Goal: Task Accomplishment & Management: Use online tool/utility

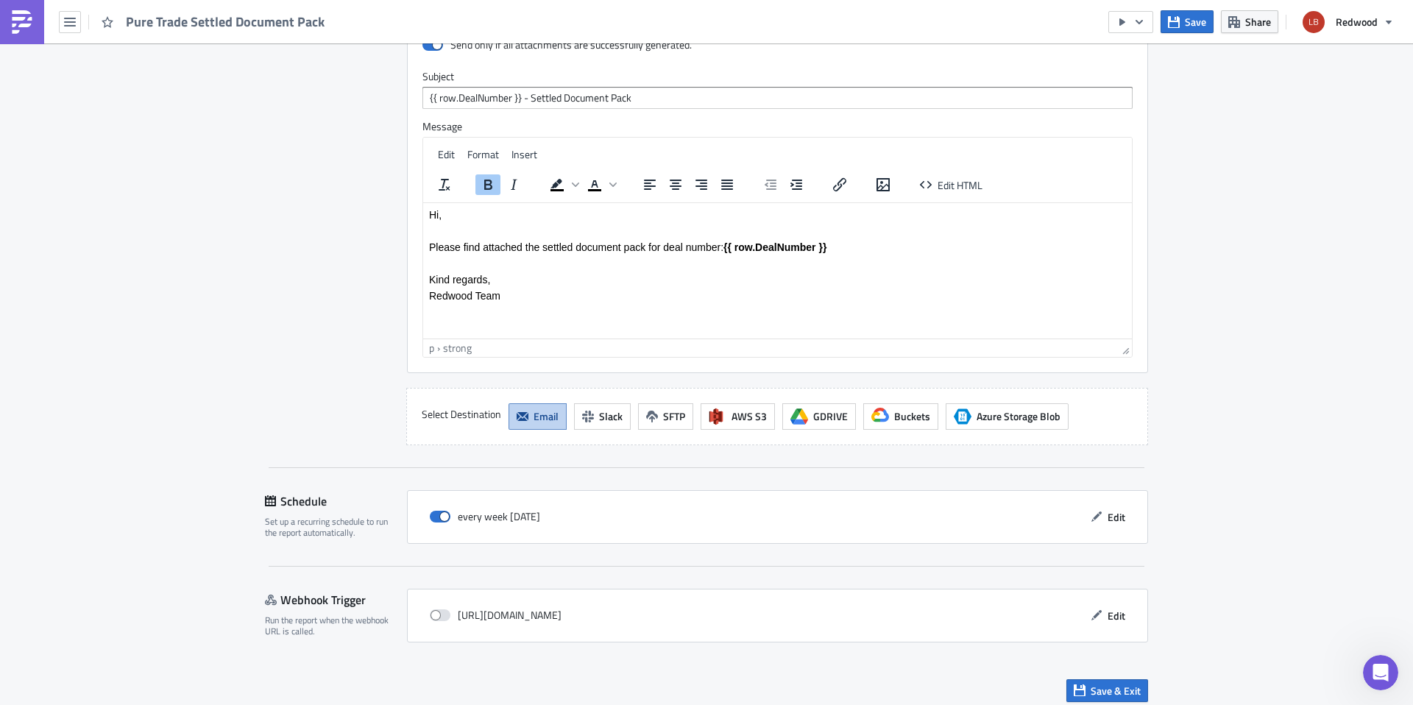
scroll to position [1519, 0]
click at [1182, 26] on button "Save" at bounding box center [1186, 21] width 53 height 23
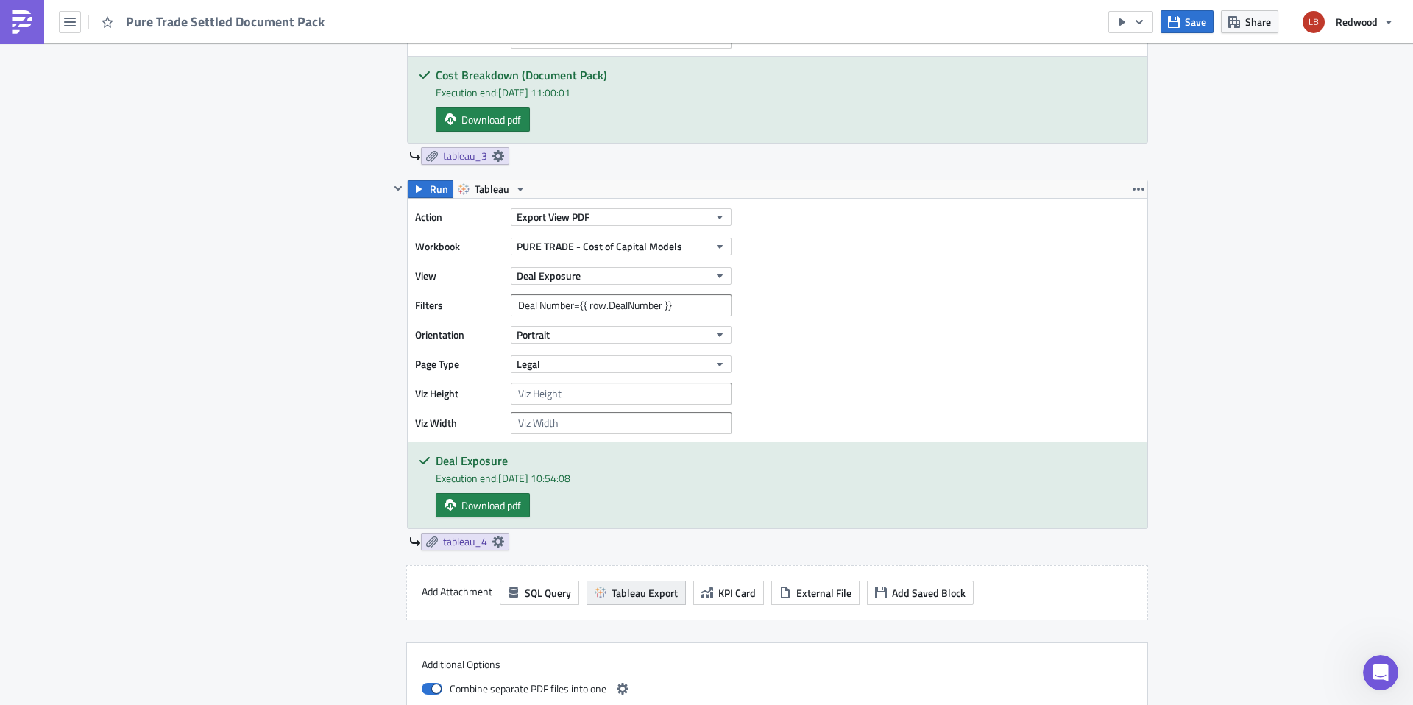
scroll to position [1196, 0]
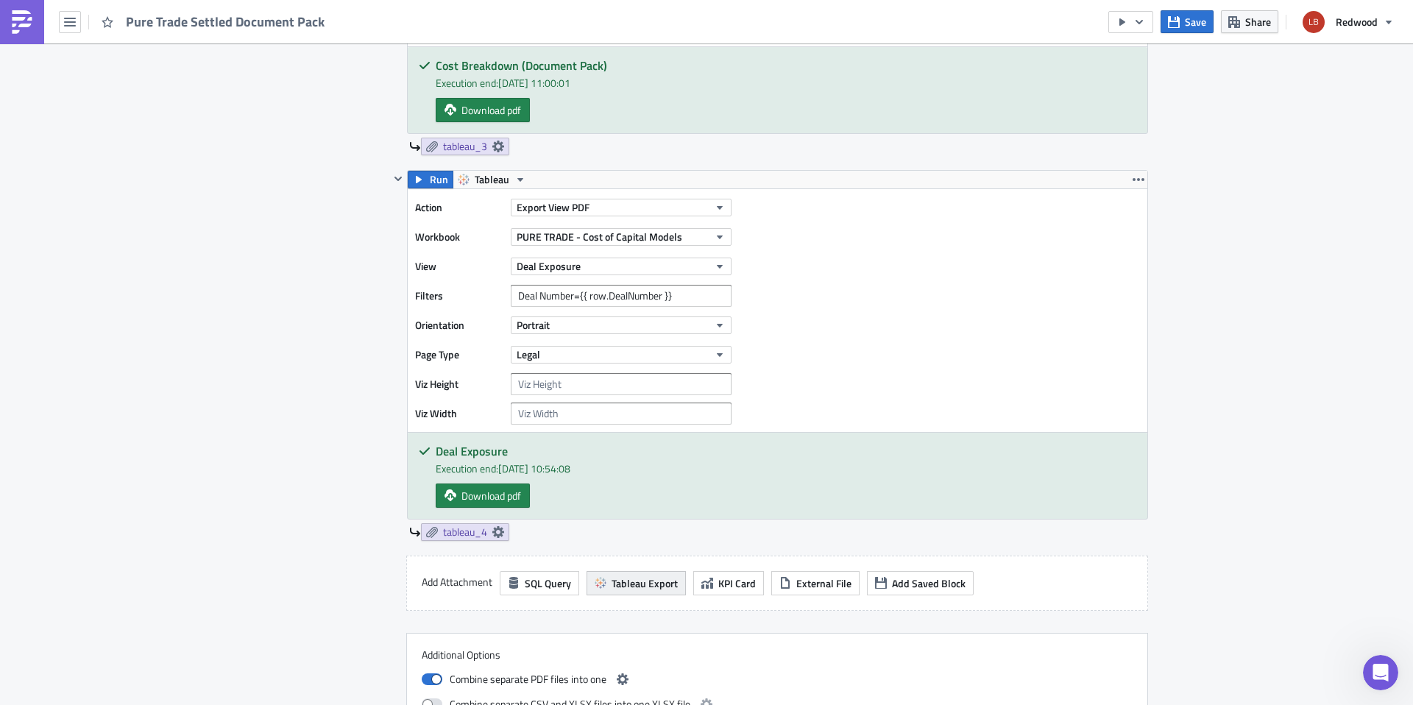
click at [625, 589] on span "Tableau Export" at bounding box center [644, 582] width 66 height 15
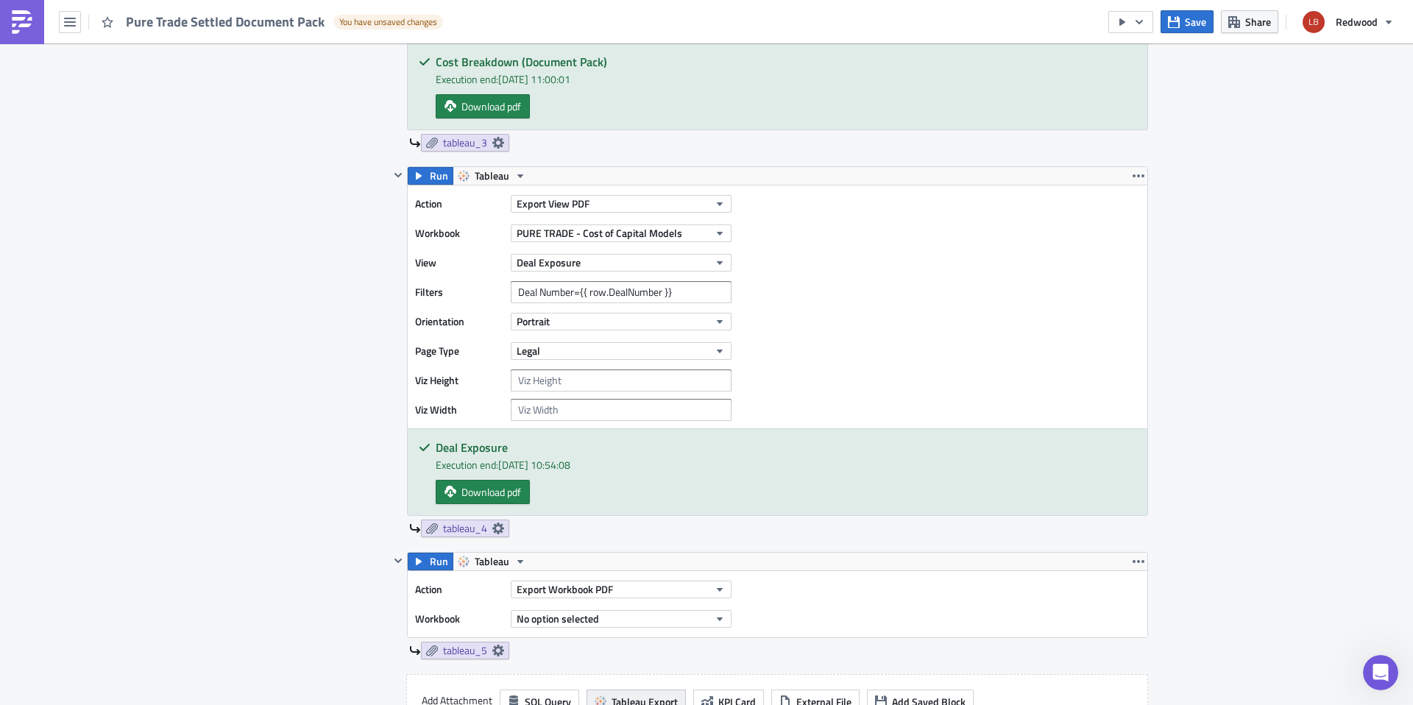
scroll to position [1211, 0]
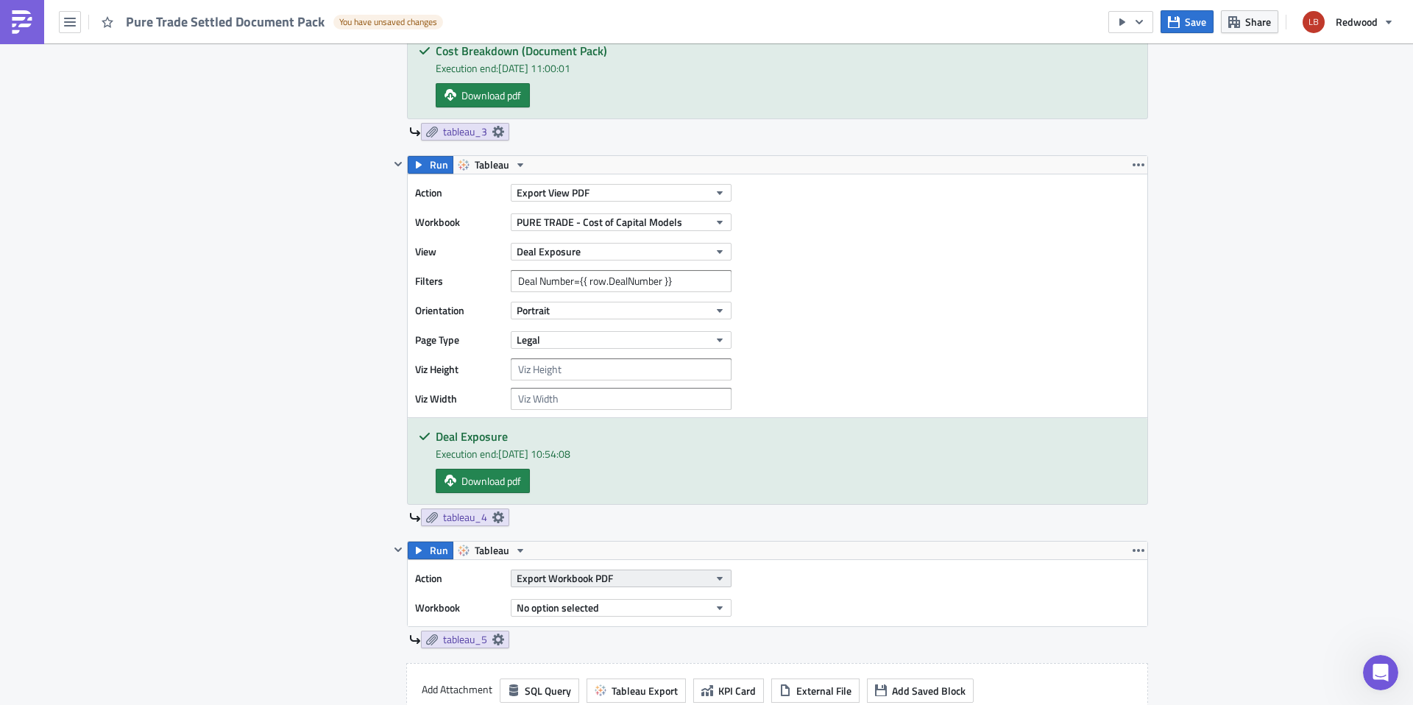
click at [598, 576] on span "Export Workbook PDF" at bounding box center [565, 577] width 96 height 15
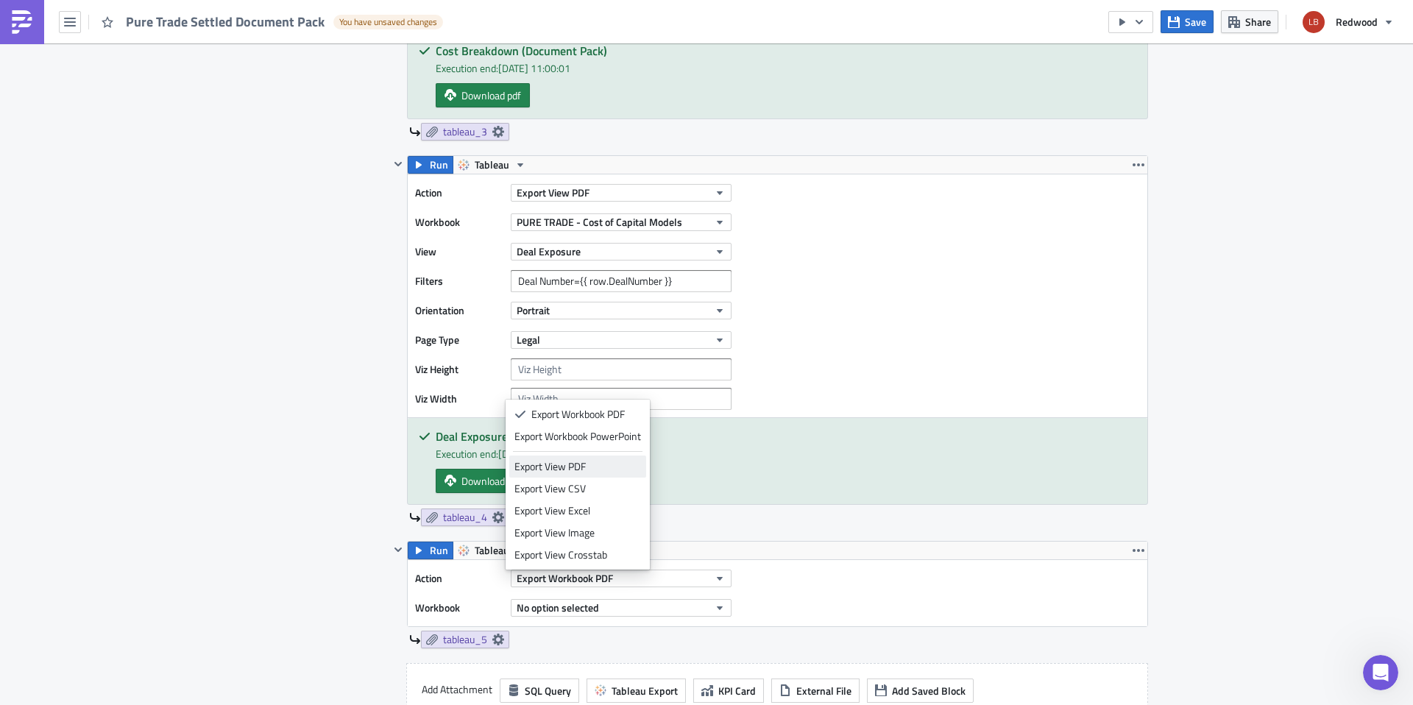
click at [617, 459] on div "Export View PDF" at bounding box center [577, 466] width 127 height 15
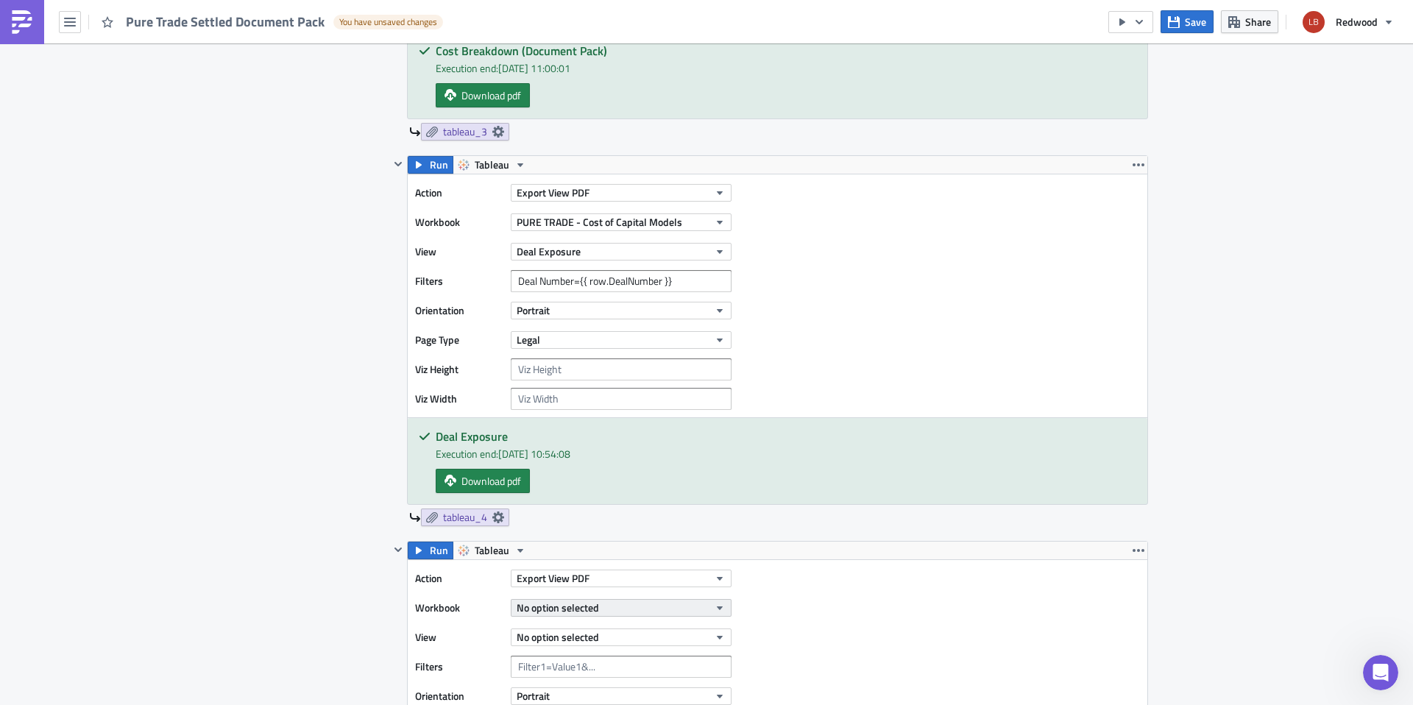
click at [606, 606] on button "No option selected" at bounding box center [621, 608] width 221 height 18
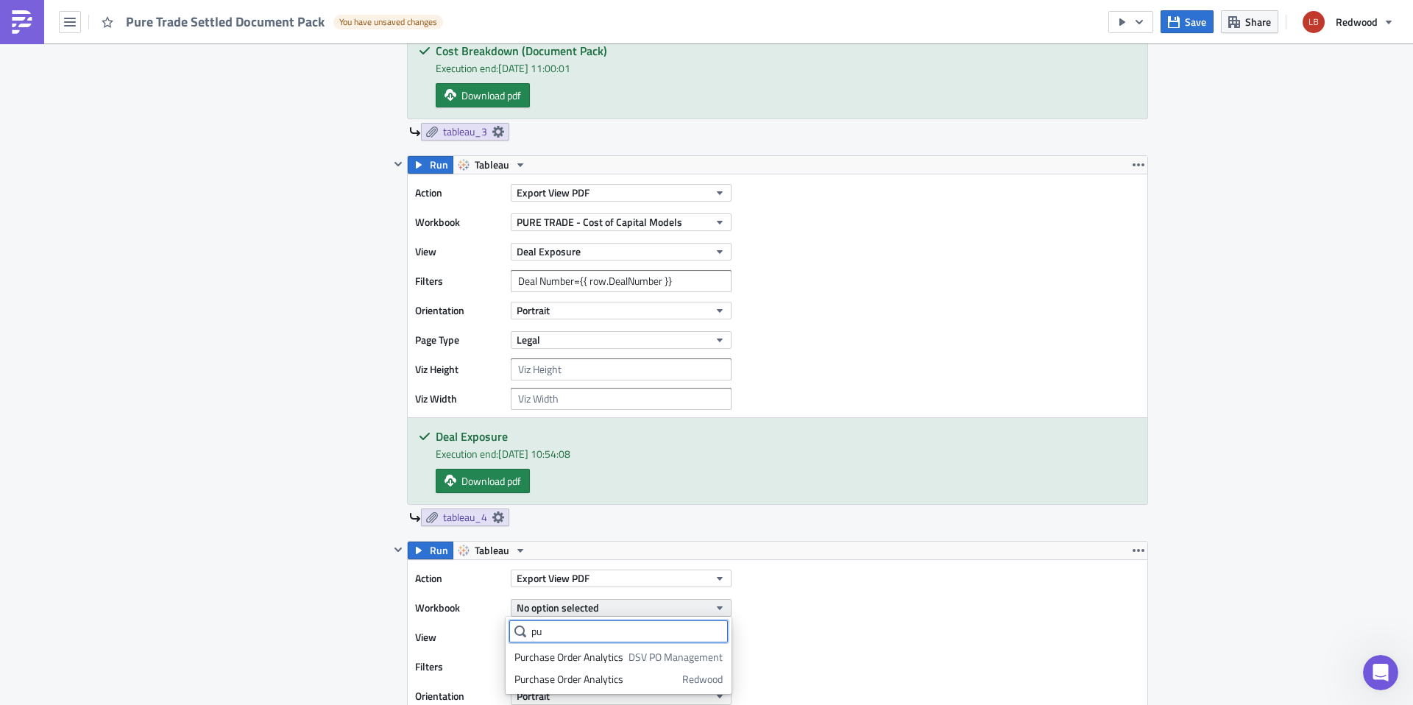
type input "p"
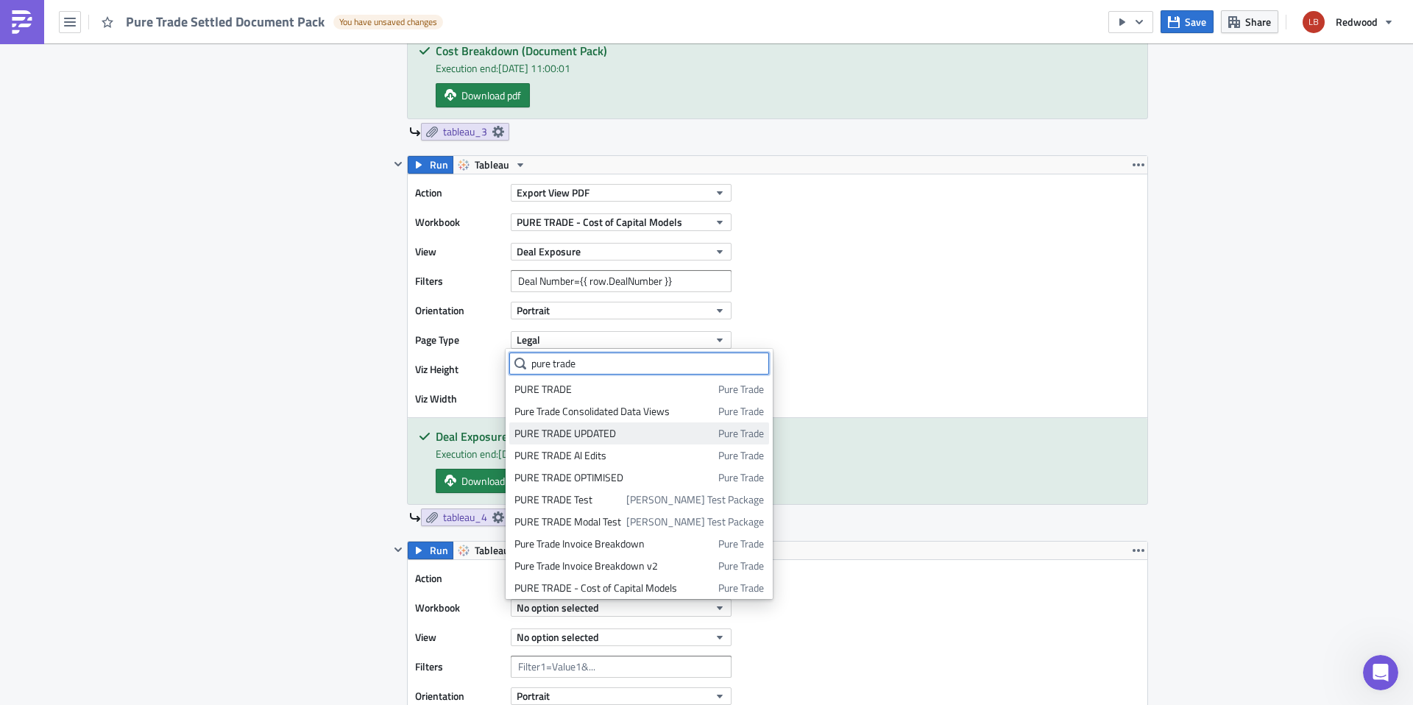
type input "pure trade"
click at [625, 434] on div "PURE TRADE UPDATED" at bounding box center [613, 433] width 199 height 15
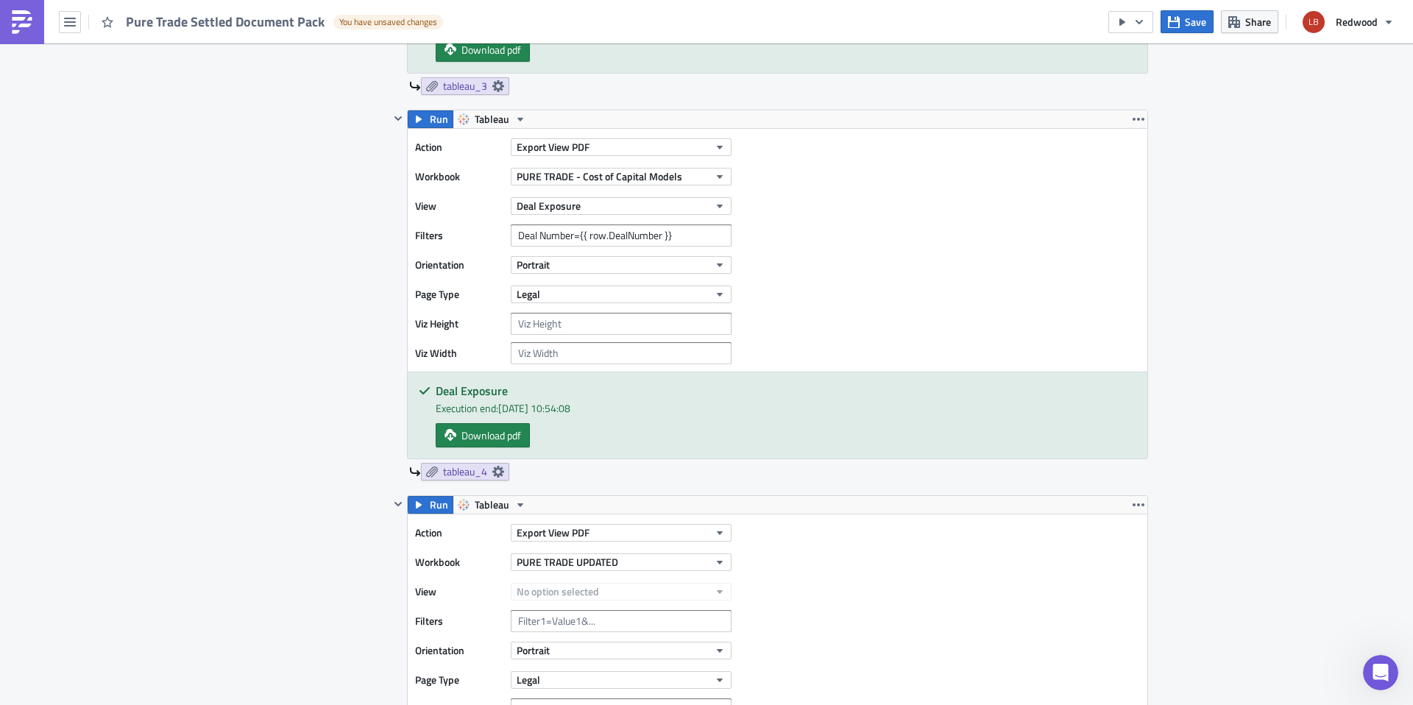
scroll to position [1272, 0]
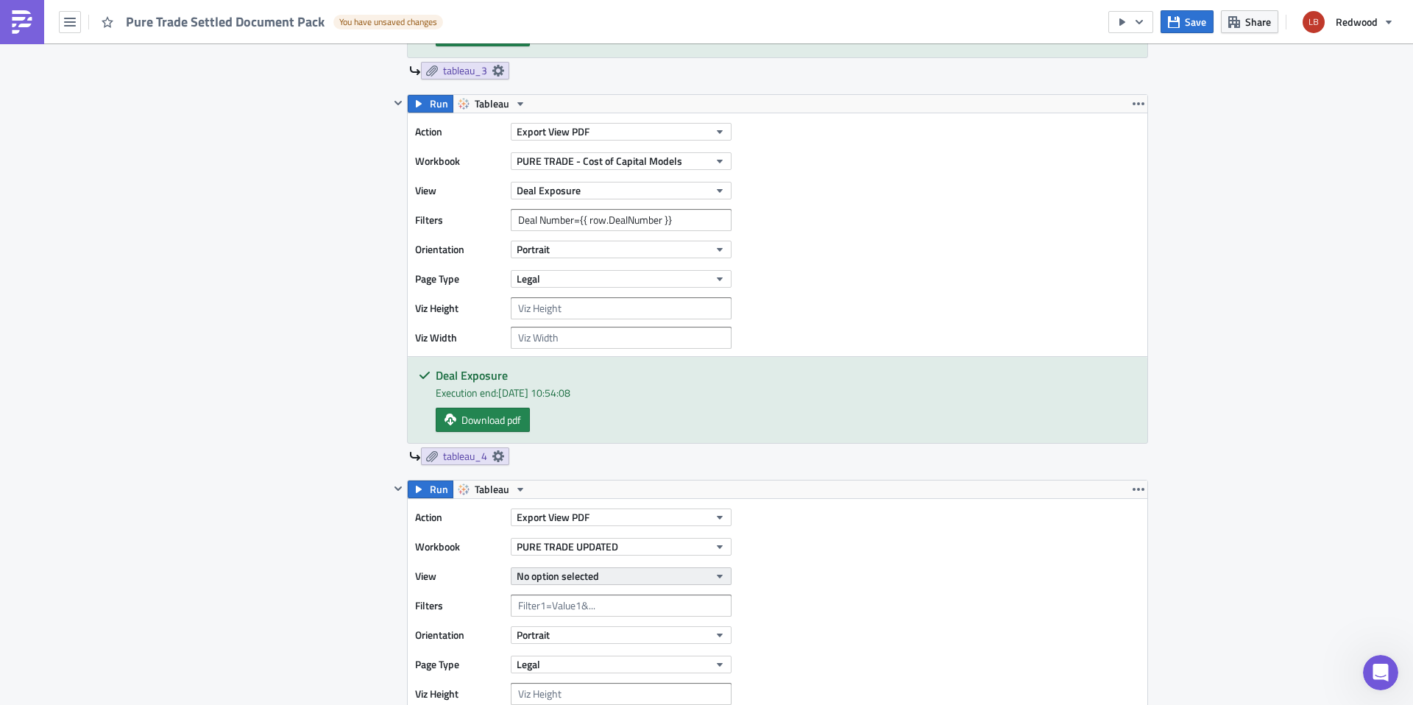
click at [602, 570] on button "No option selected" at bounding box center [621, 576] width 221 height 18
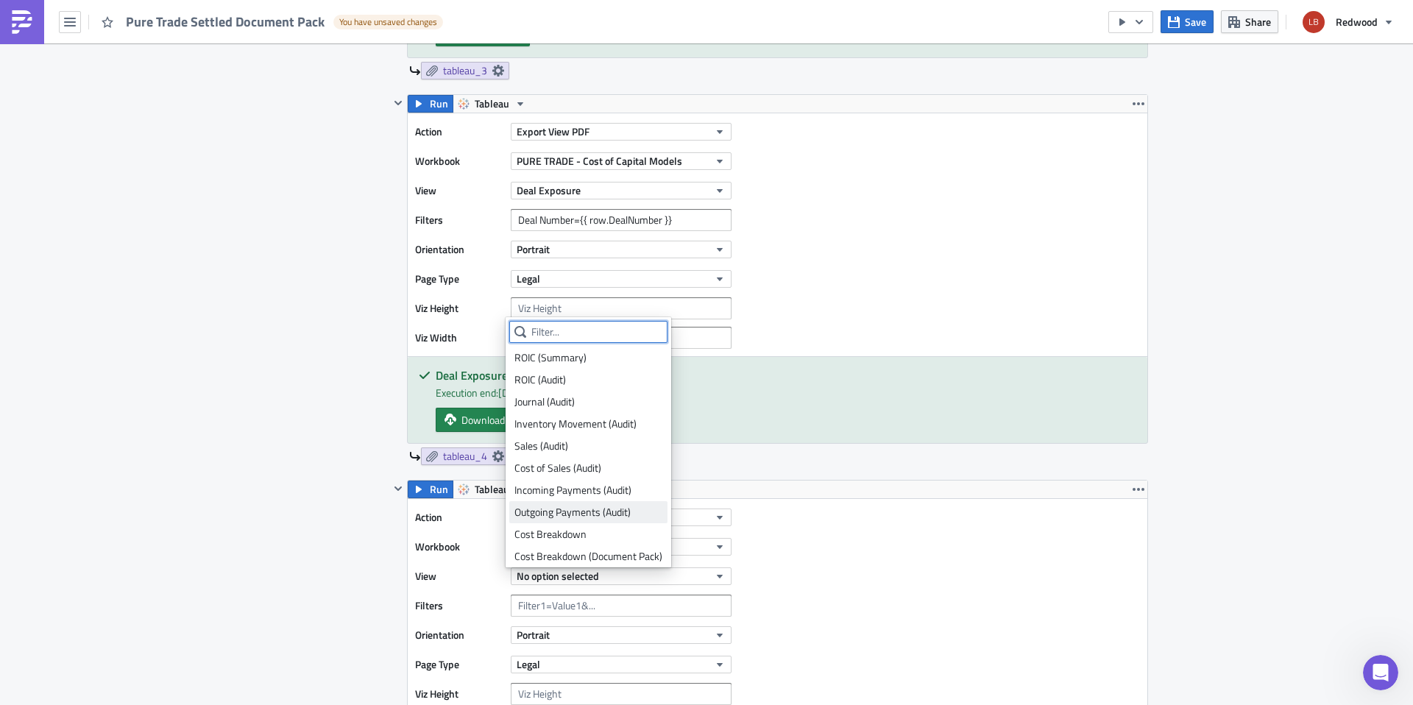
scroll to position [70, 0]
click at [884, 329] on div "Action Export View PDF Workbook PURE TRADE - Cost of Capital Models View Deal E…" at bounding box center [777, 234] width 739 height 243
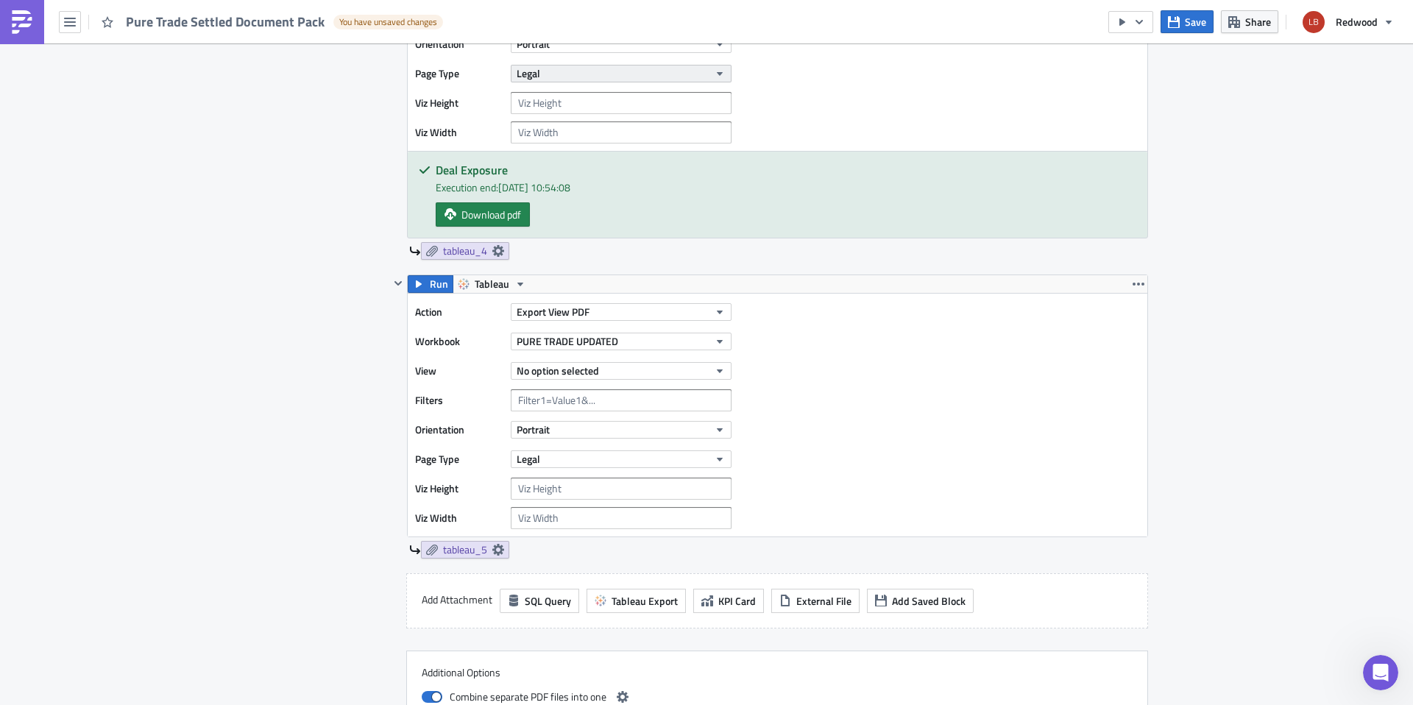
scroll to position [1487, 0]
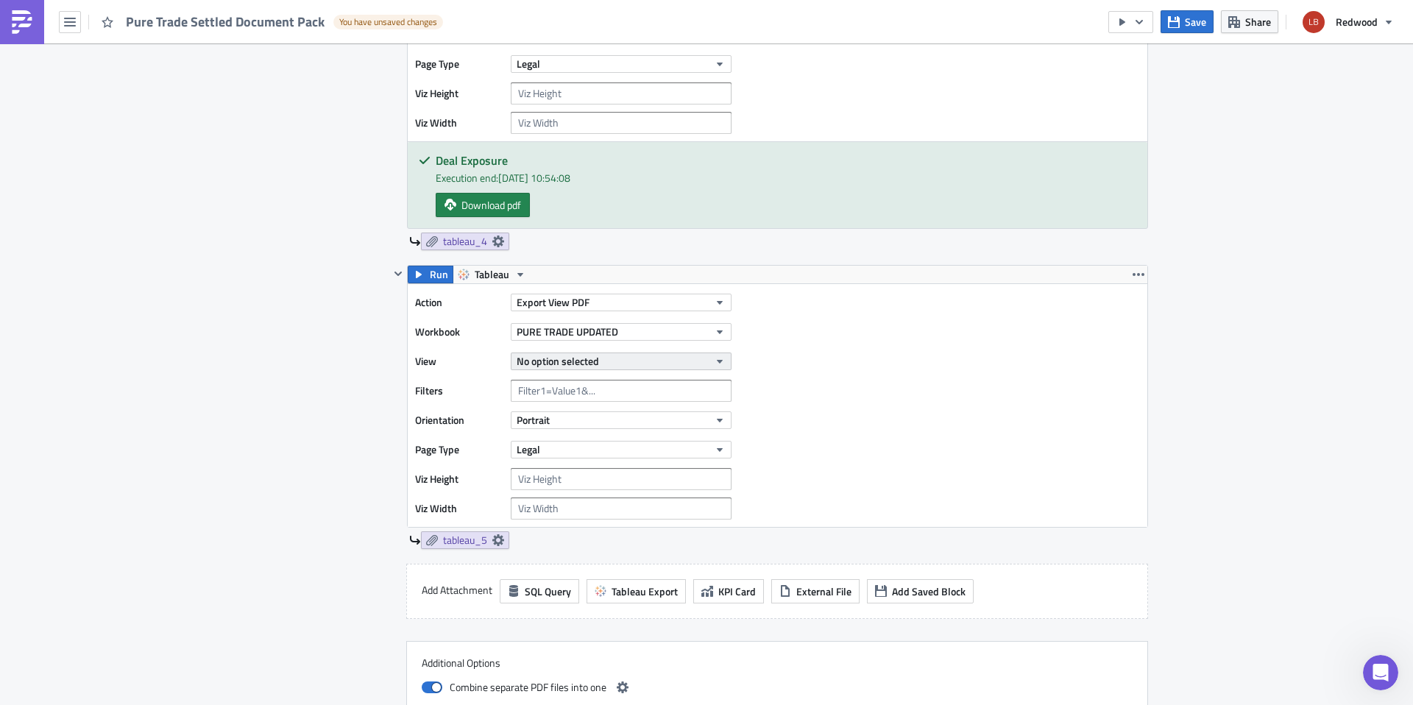
click at [593, 361] on button "No option selected" at bounding box center [621, 361] width 221 height 18
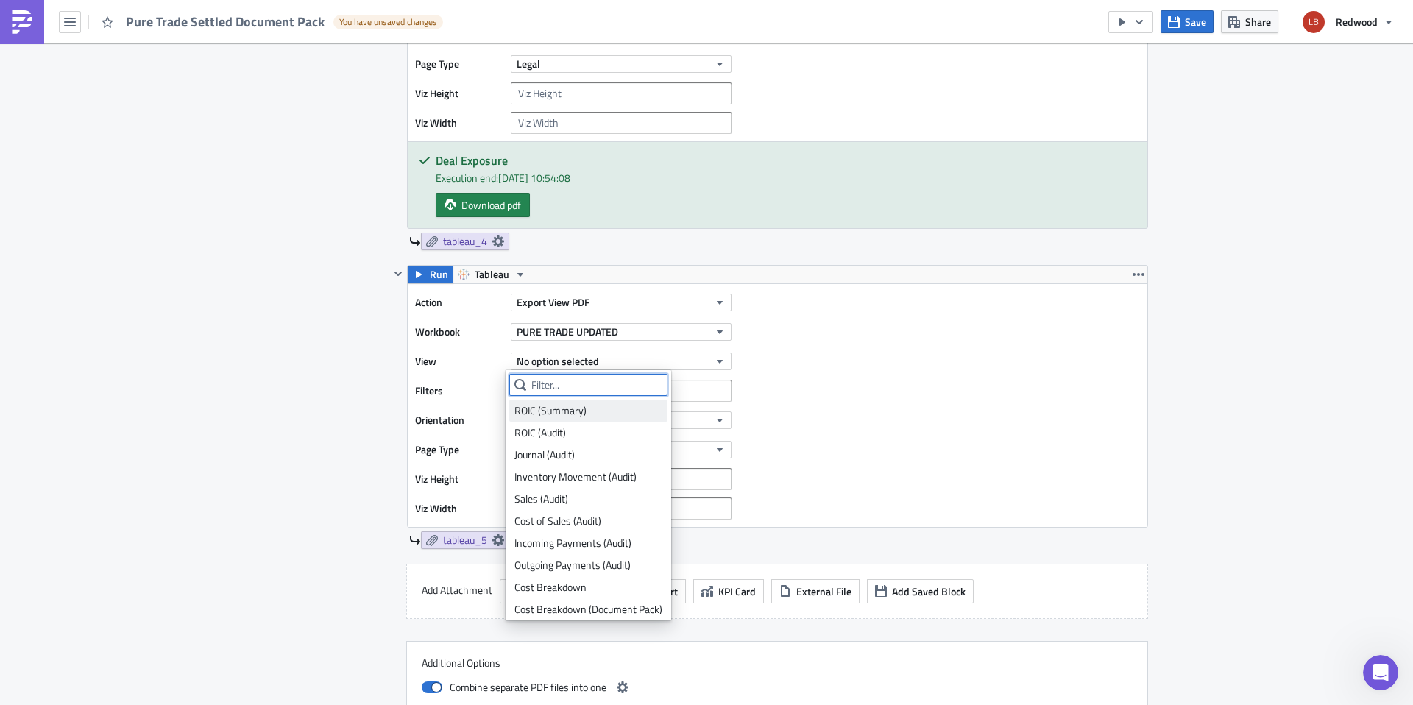
scroll to position [70, 0]
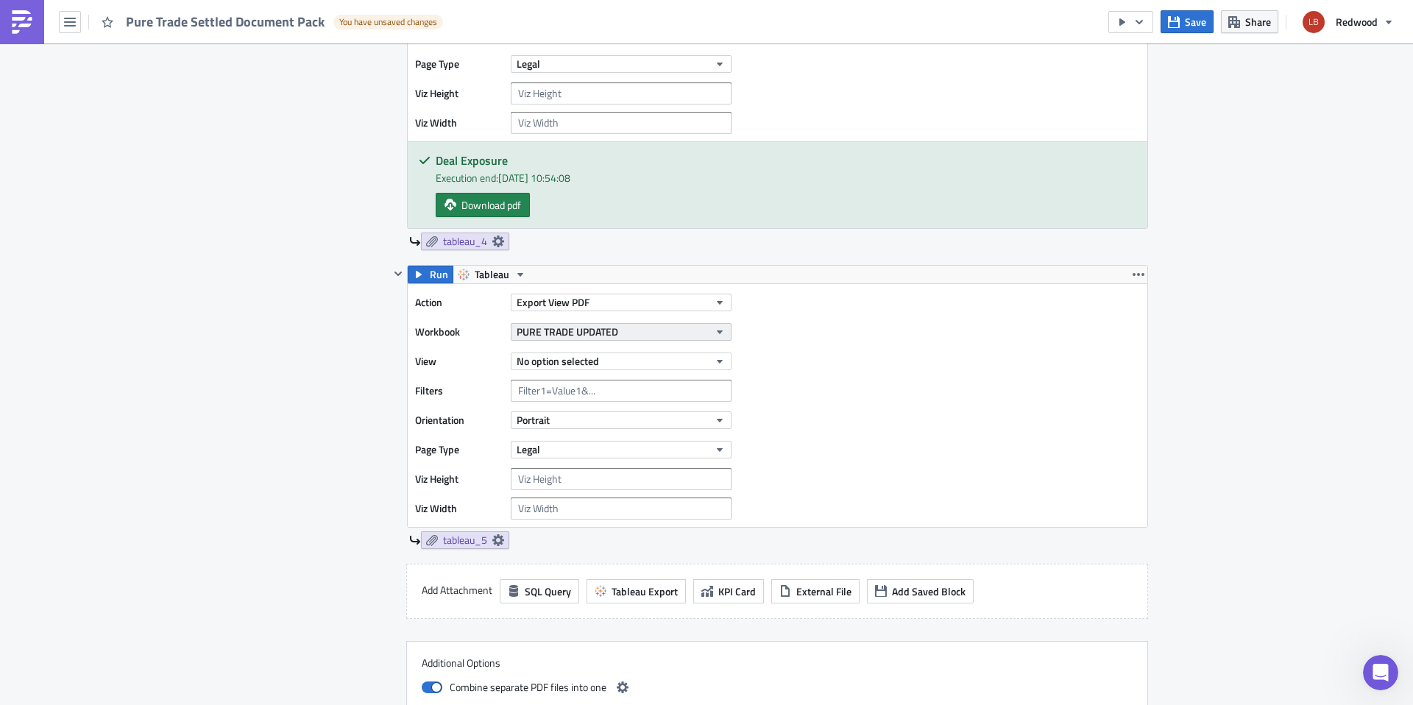
click at [631, 339] on button "PURE TRADE UPDATED" at bounding box center [621, 332] width 221 height 18
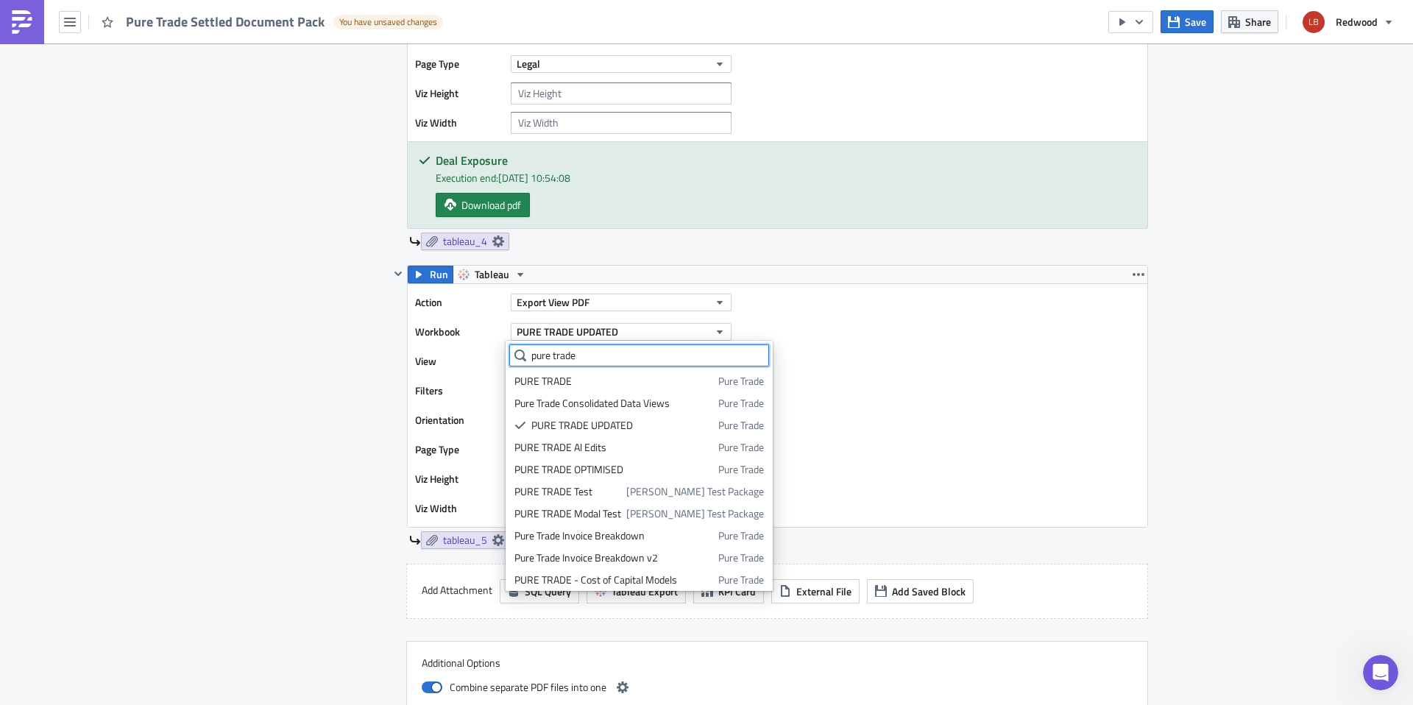
drag, startPoint x: 634, startPoint y: 348, endPoint x: 482, endPoint y: 356, distance: 151.8
click at [482, 356] on body "Pure Trade Settled Document Pack You have unsaved changes Save Share Redwood Ex…" at bounding box center [706, 353] width 1413 height 707
type input "p"
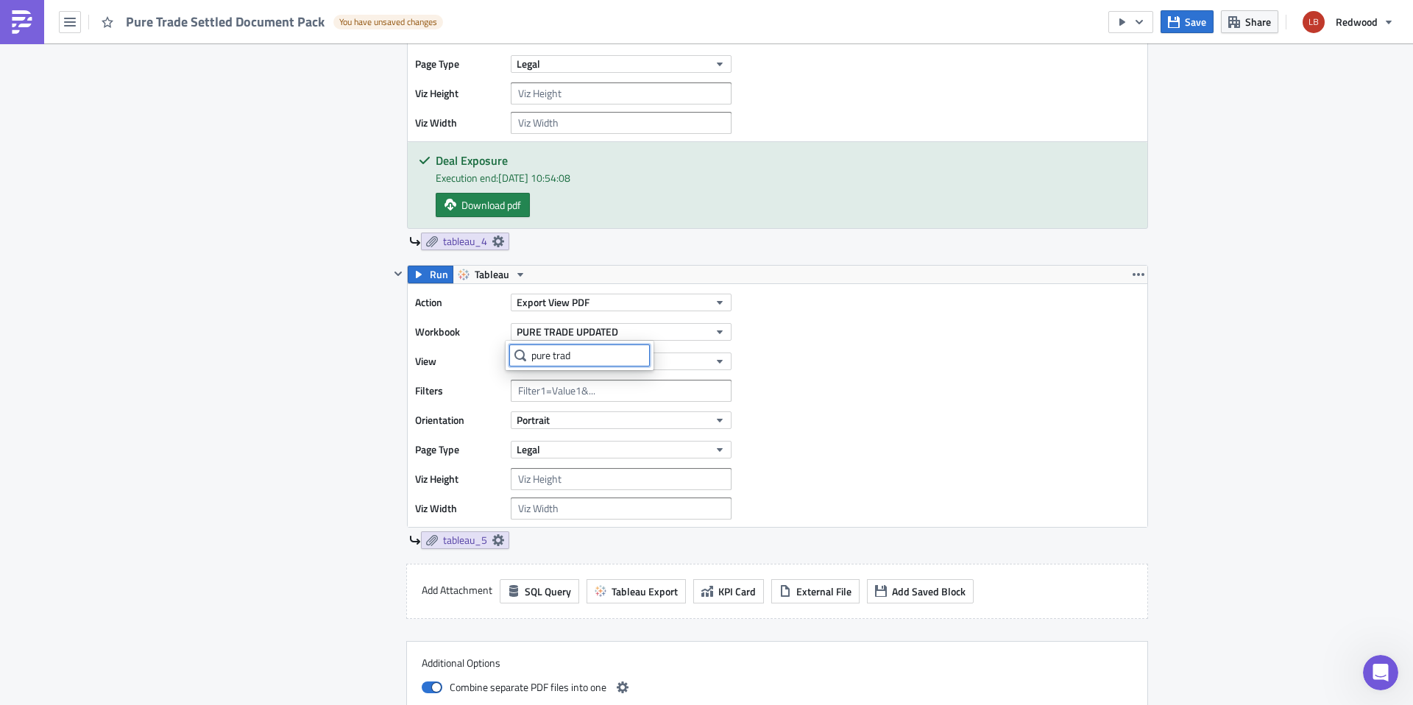
type input "pure trade"
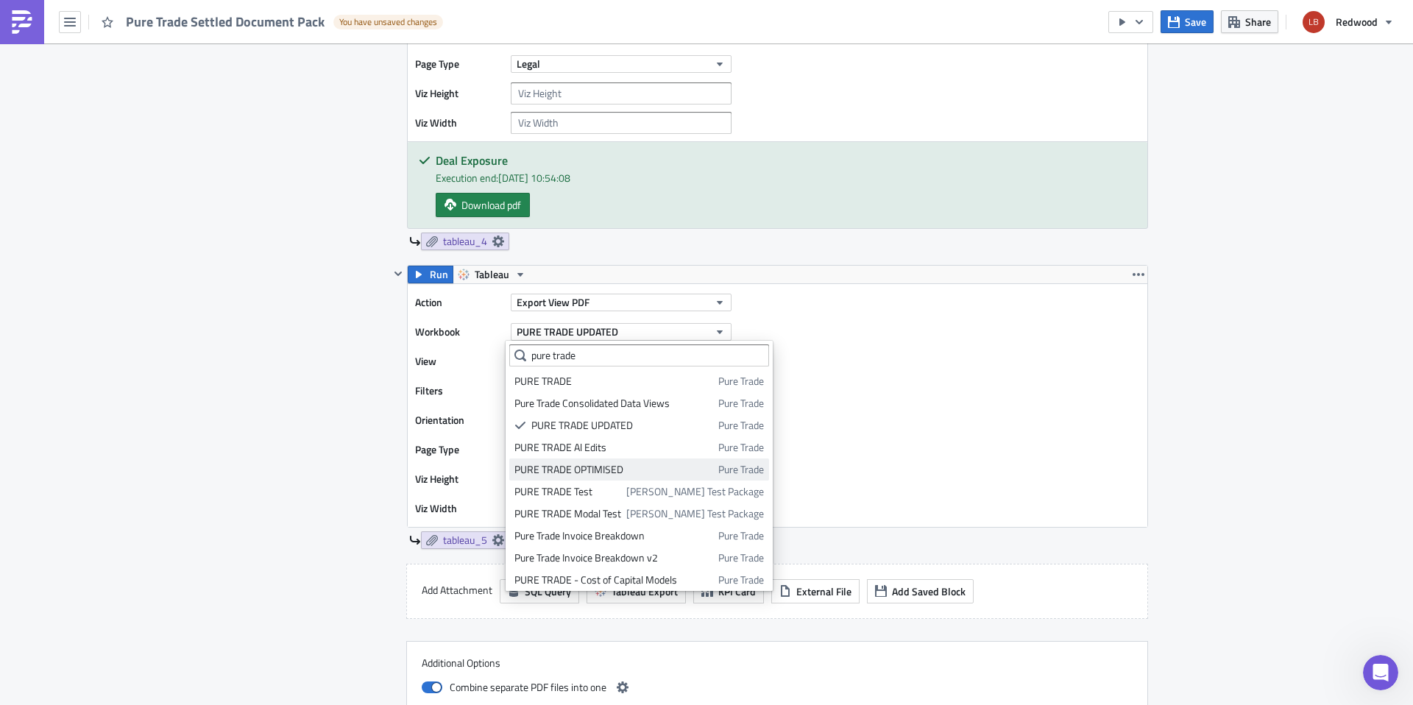
click at [616, 459] on link "PURE TRADE OPTIMISED Pure Trade" at bounding box center [639, 469] width 260 height 22
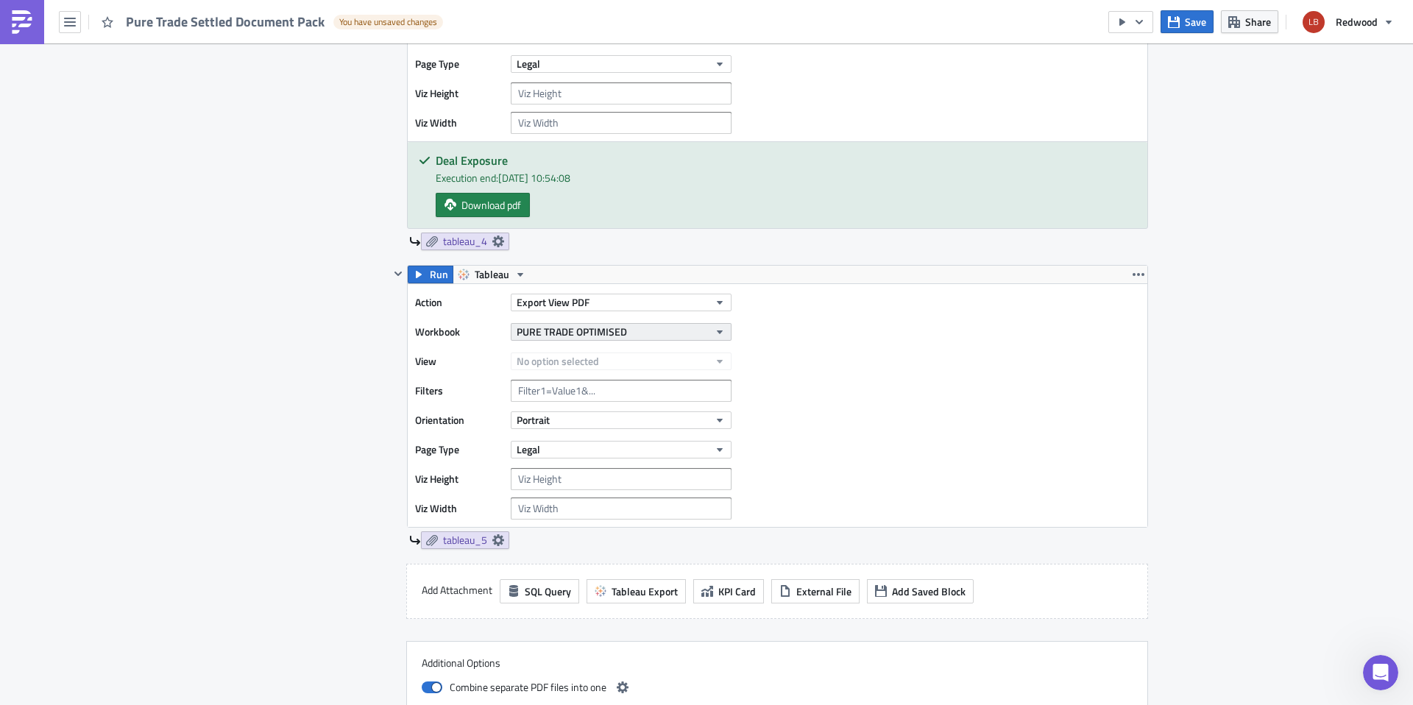
click at [613, 330] on span "PURE TRADE OPTIMISED" at bounding box center [572, 331] width 110 height 15
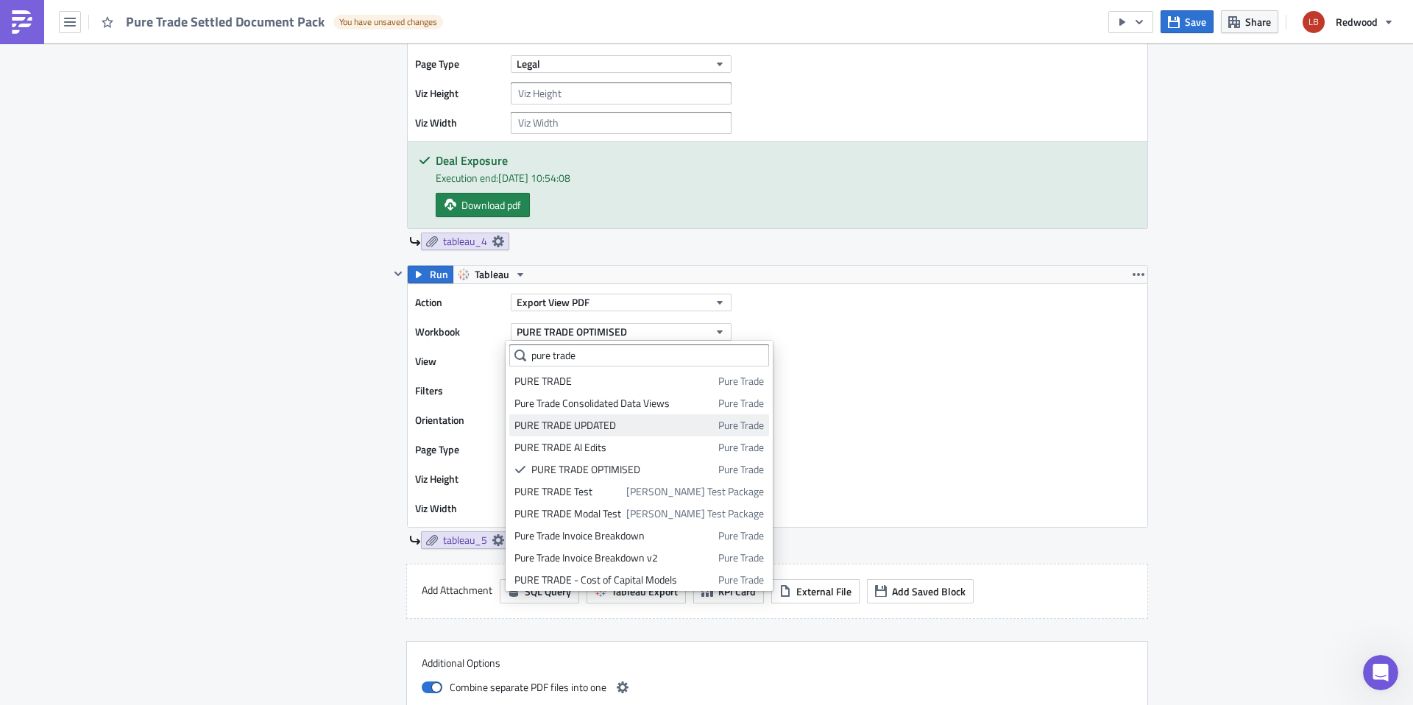
click at [614, 418] on div "PURE TRADE UPDATED" at bounding box center [613, 425] width 199 height 15
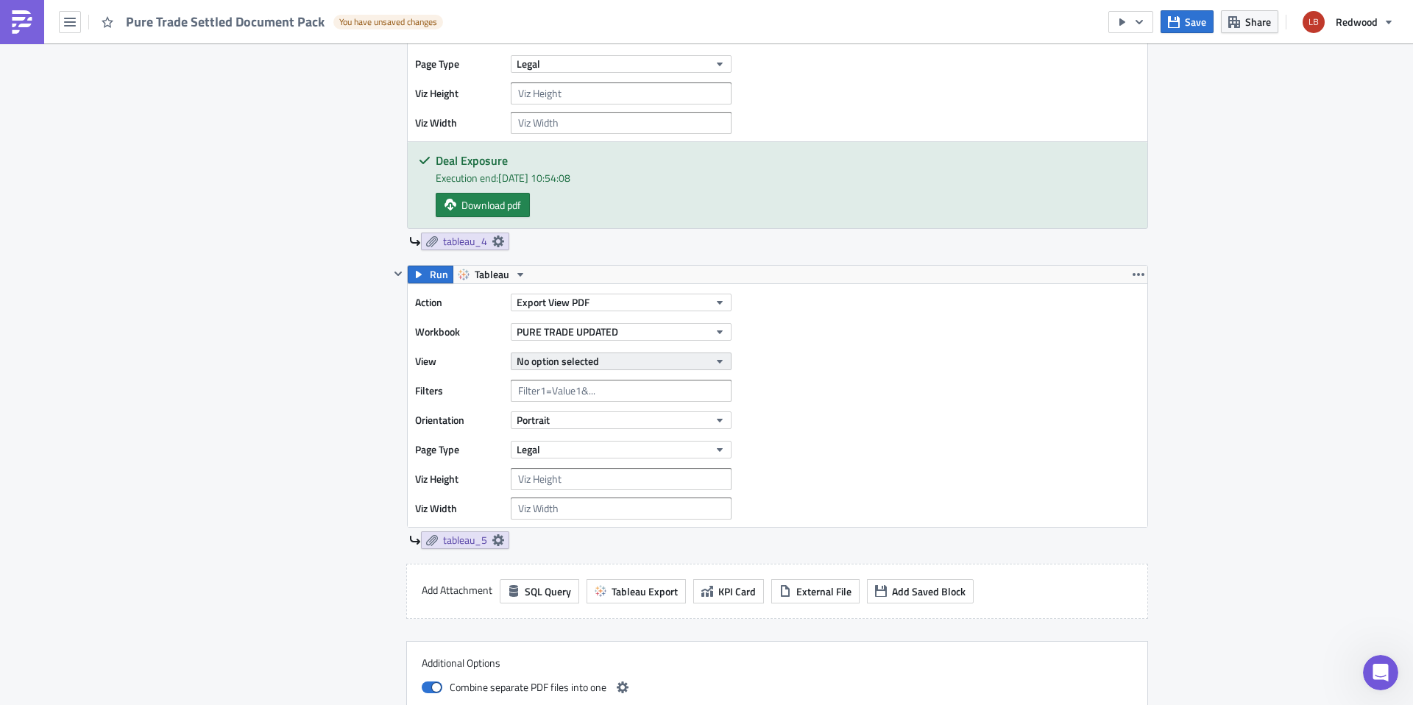
click at [599, 361] on button "No option selected" at bounding box center [621, 361] width 221 height 18
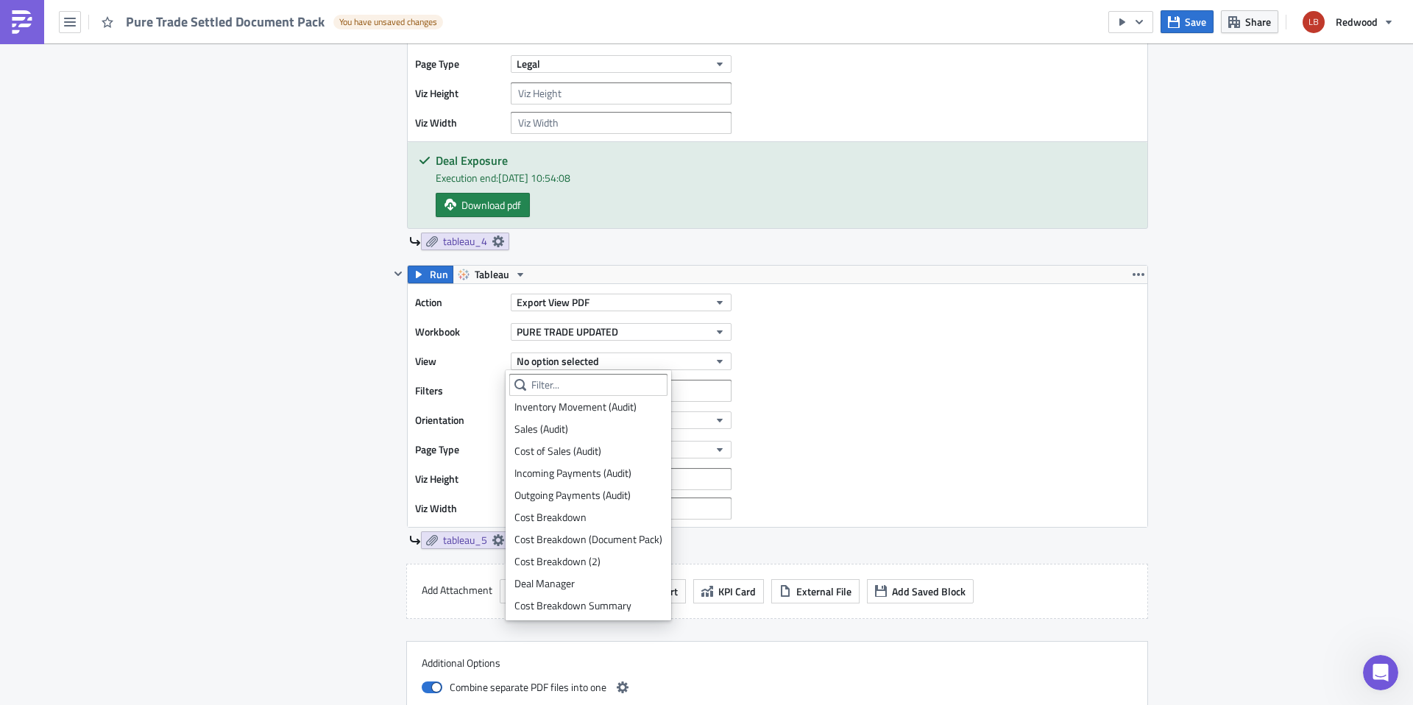
click at [873, 454] on div "Action Export View PDF Workbook PURE TRADE UPDATED View No option selected Filt…" at bounding box center [777, 405] width 739 height 243
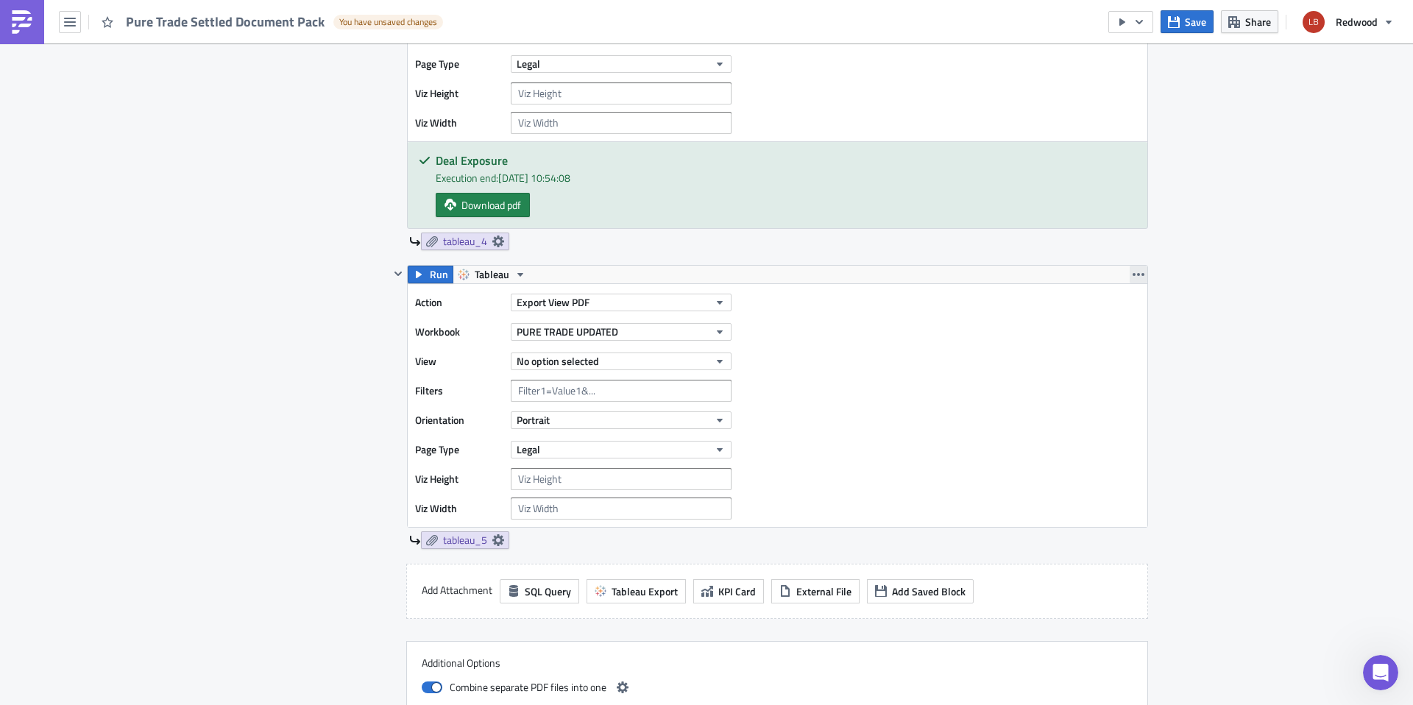
click at [1132, 271] on icon "button" at bounding box center [1138, 275] width 12 height 12
click at [1113, 363] on div "Remove" at bounding box center [1142, 361] width 98 height 15
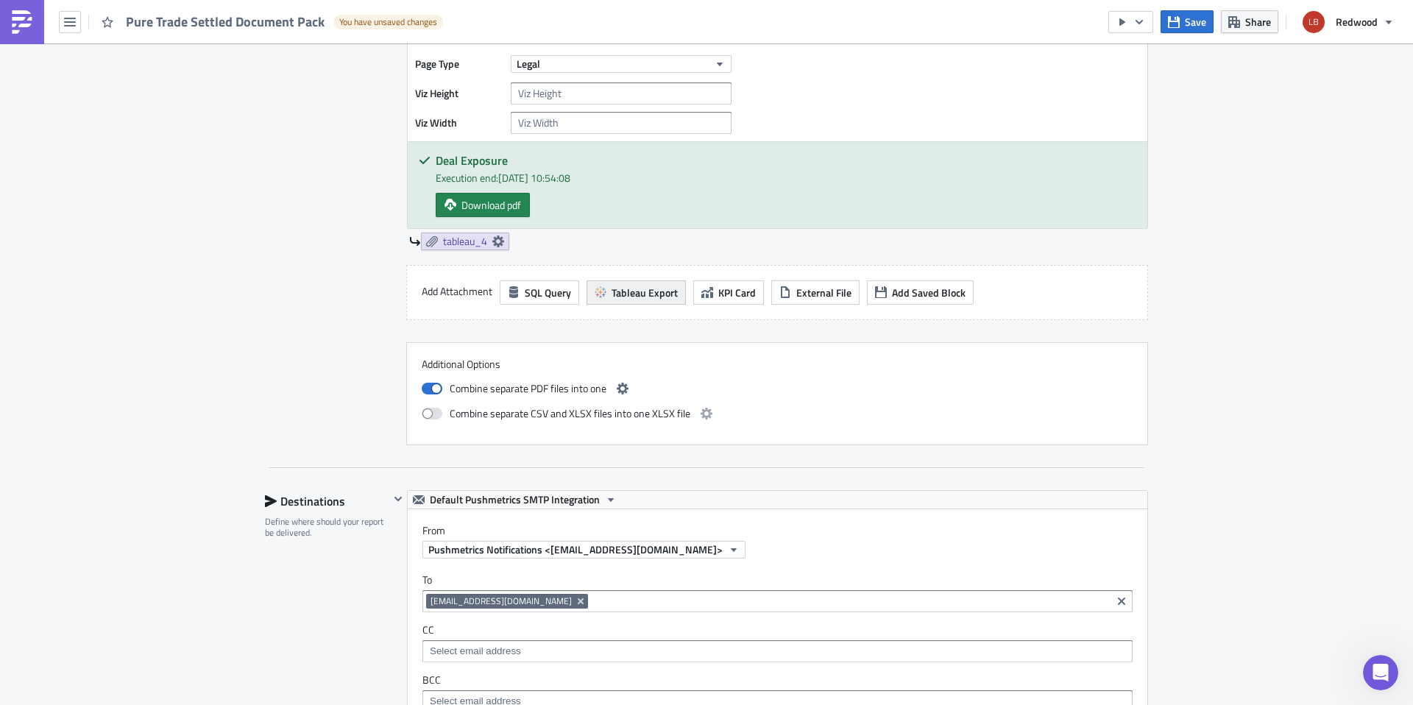
click at [651, 297] on span "Tableau Export" at bounding box center [644, 292] width 66 height 15
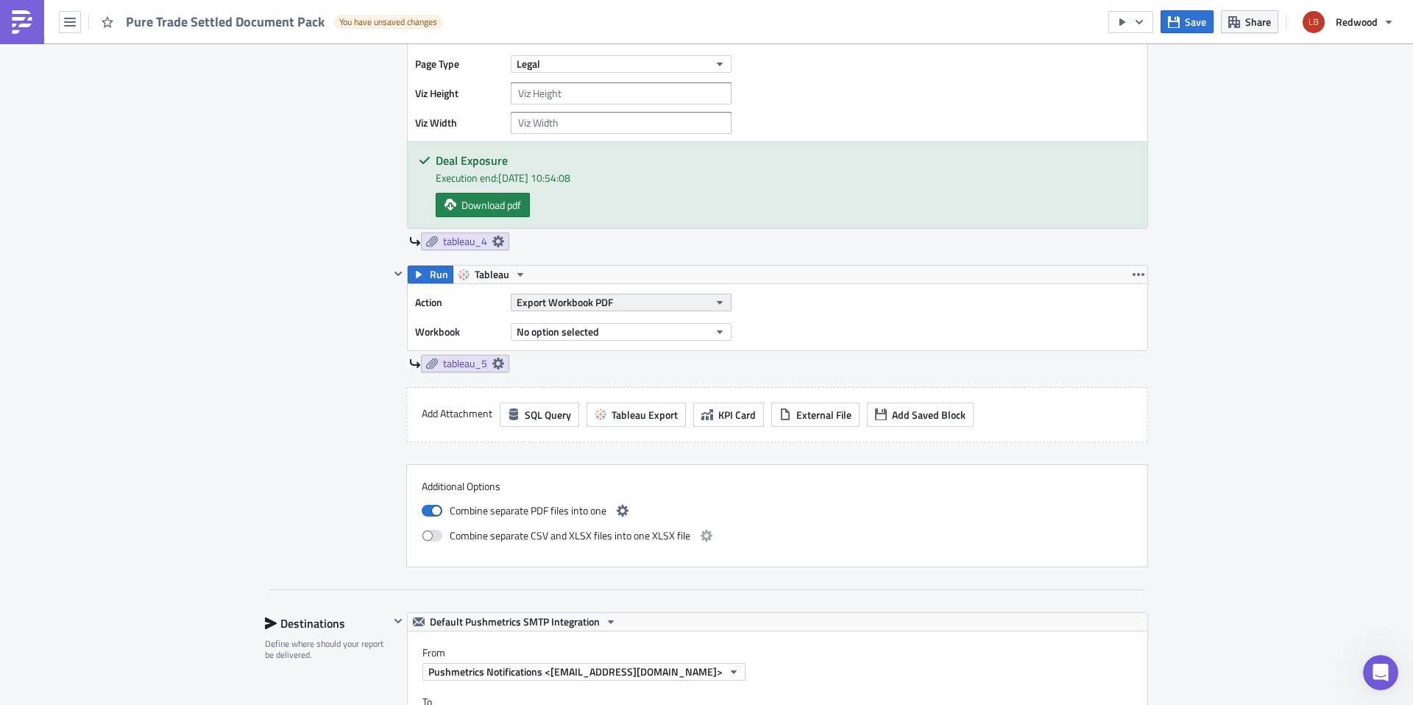
click at [580, 305] on span "Export Workbook PDF" at bounding box center [565, 301] width 96 height 15
click at [435, 335] on label "Workbook" at bounding box center [459, 332] width 88 height 22
click at [572, 311] on div "Export Workbook PDF" at bounding box center [621, 302] width 221 height 22
click at [573, 306] on span "Export Workbook PDF" at bounding box center [565, 301] width 96 height 15
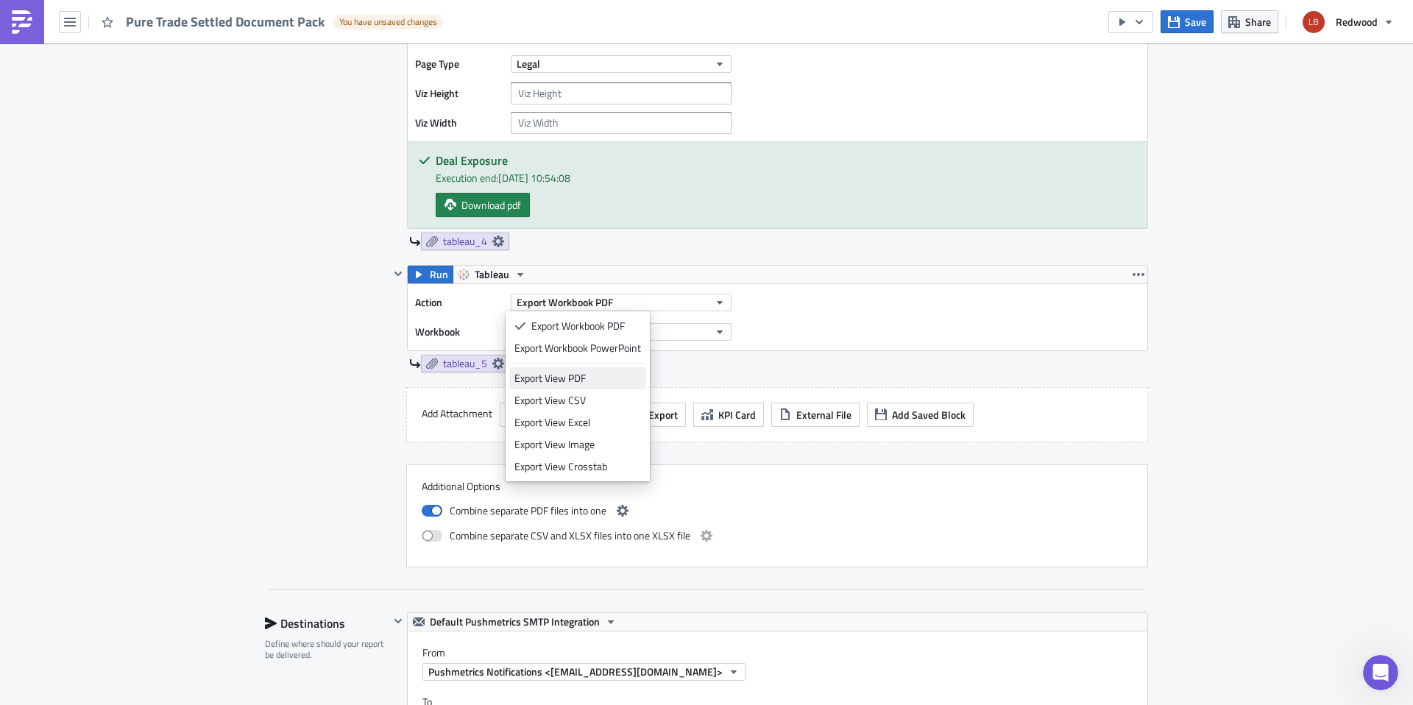
click at [580, 377] on div "Export View PDF" at bounding box center [577, 378] width 127 height 15
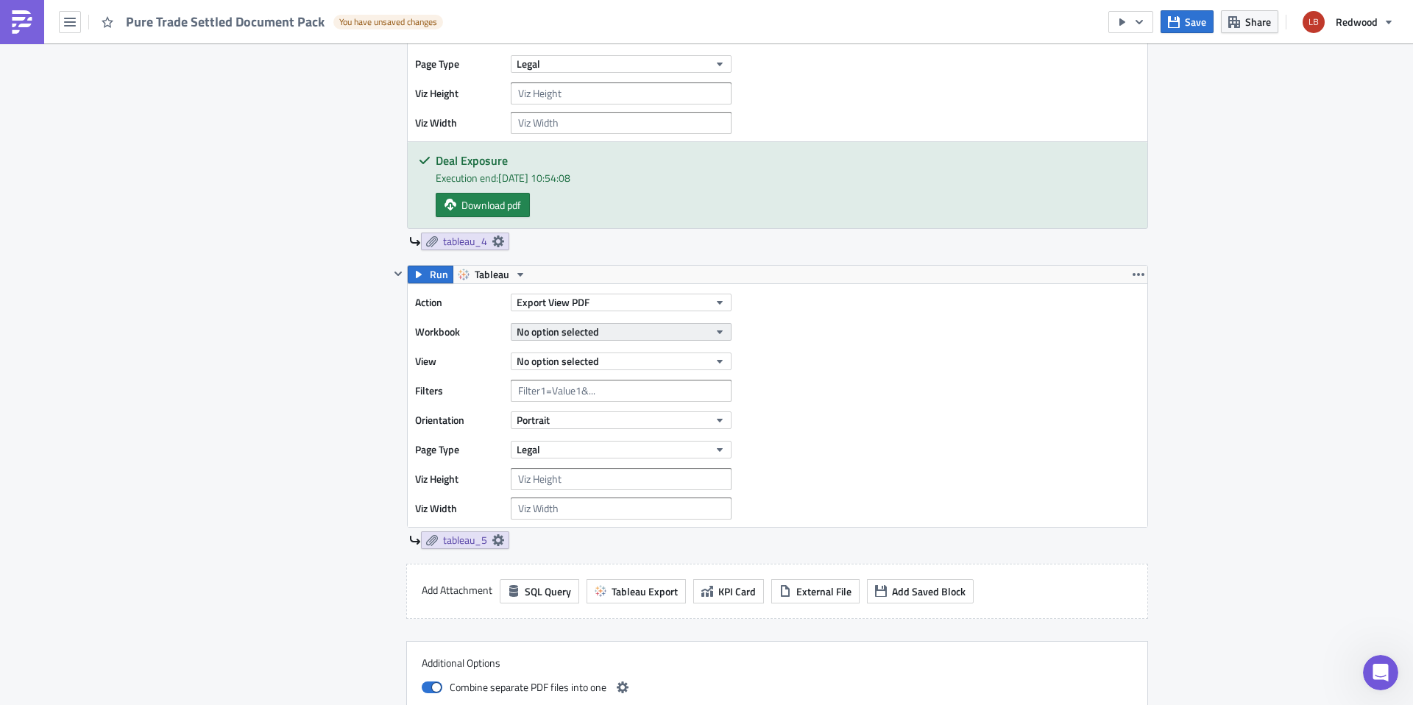
click at [581, 328] on span "No option selected" at bounding box center [558, 331] width 82 height 15
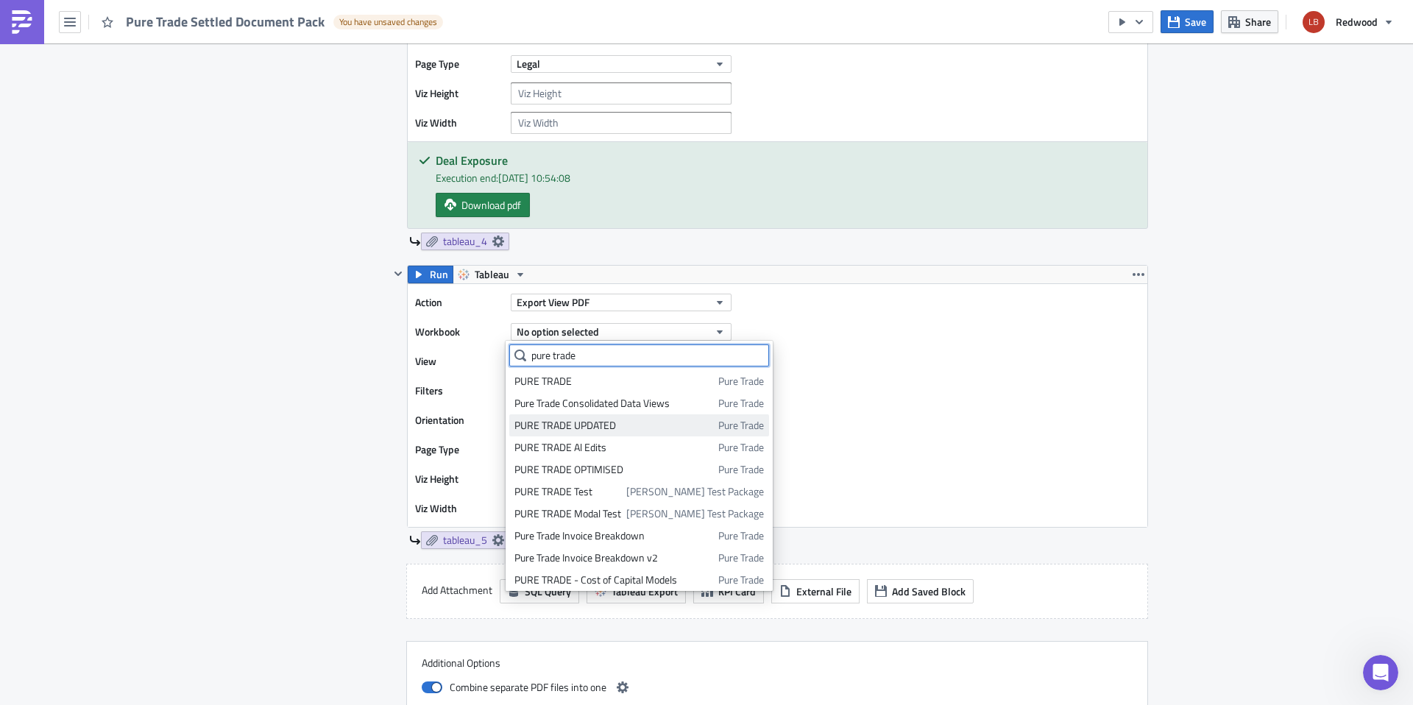
type input "pure trade"
click at [595, 429] on div "PURE TRADE UPDATED" at bounding box center [613, 425] width 199 height 15
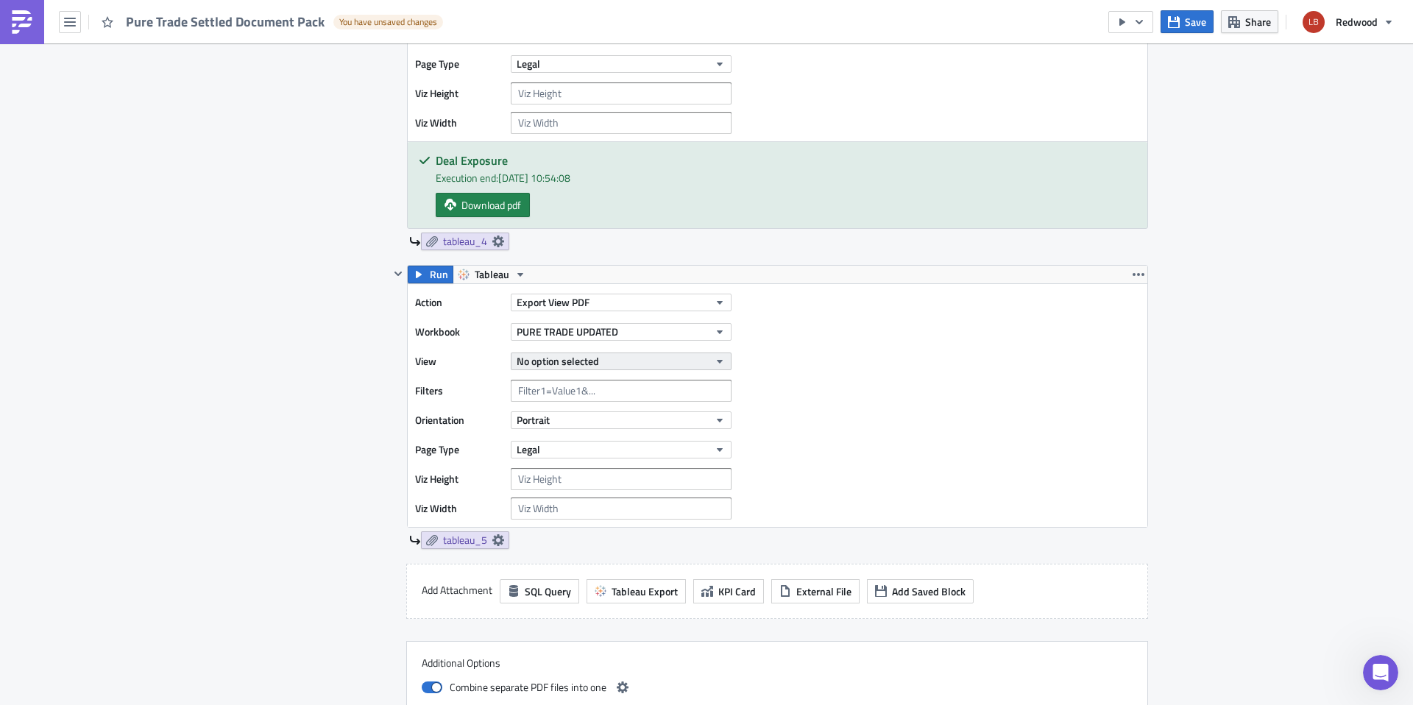
click at [611, 361] on button "No option selected" at bounding box center [621, 361] width 221 height 18
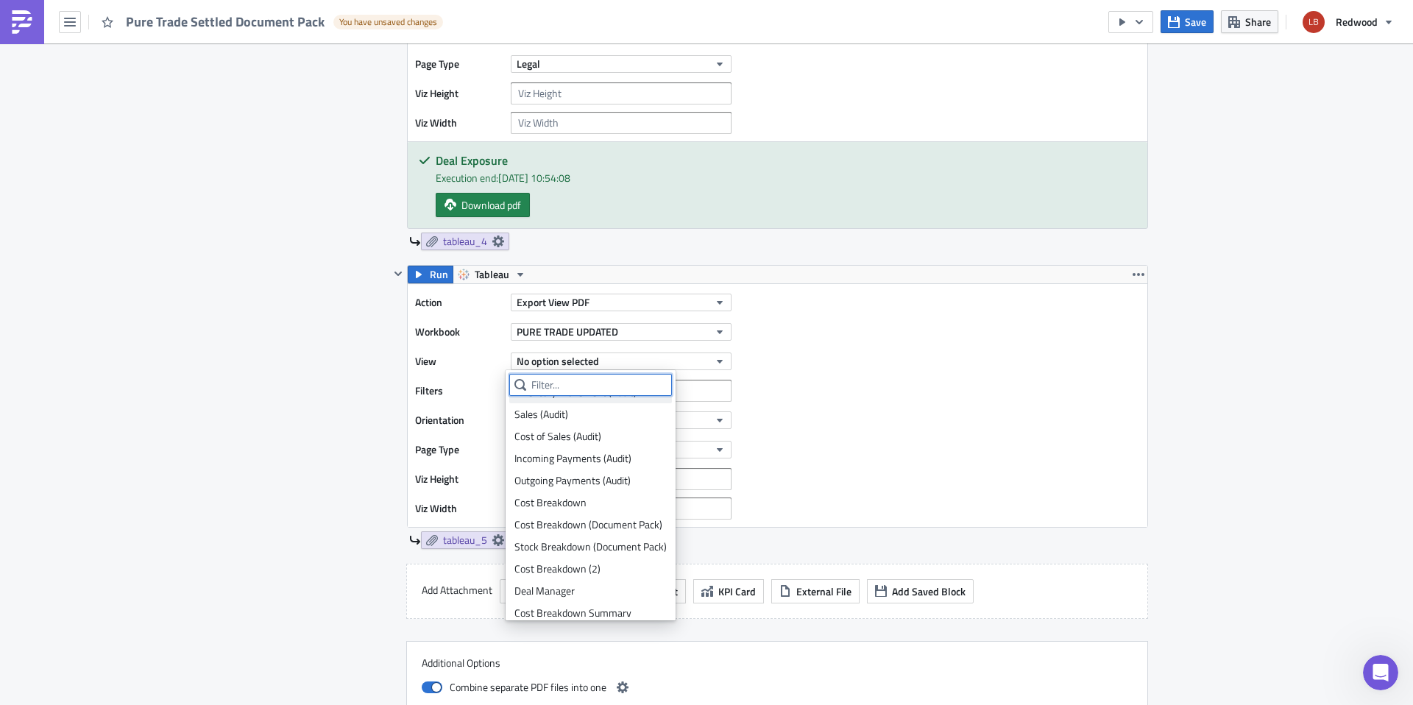
scroll to position [92, 0]
click at [606, 537] on div "Stock Breakdown (Document Pack)" at bounding box center [590, 539] width 152 height 15
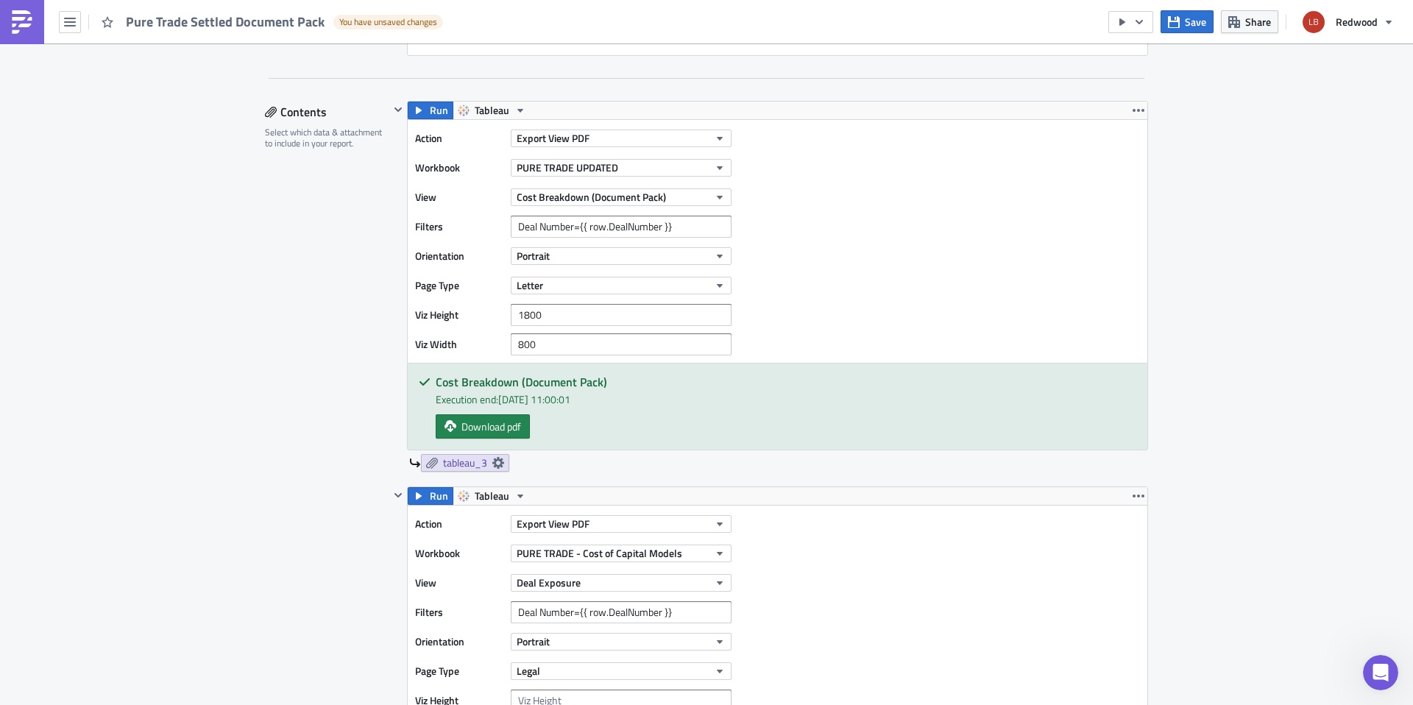
scroll to position [873, 0]
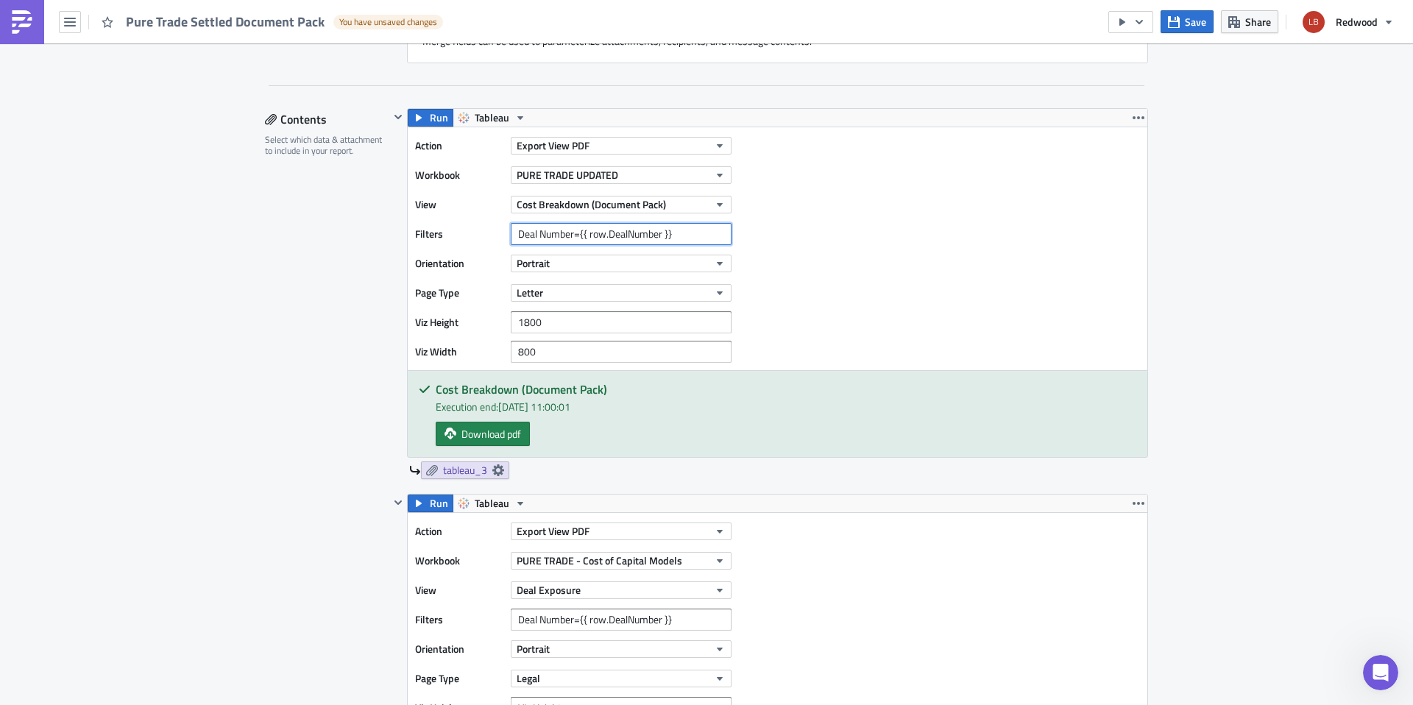
drag, startPoint x: 680, startPoint y: 237, endPoint x: 464, endPoint y: 235, distance: 215.6
click at [464, 235] on div "Filters Deal Number={{ row.DealNumber }}" at bounding box center [577, 234] width 324 height 22
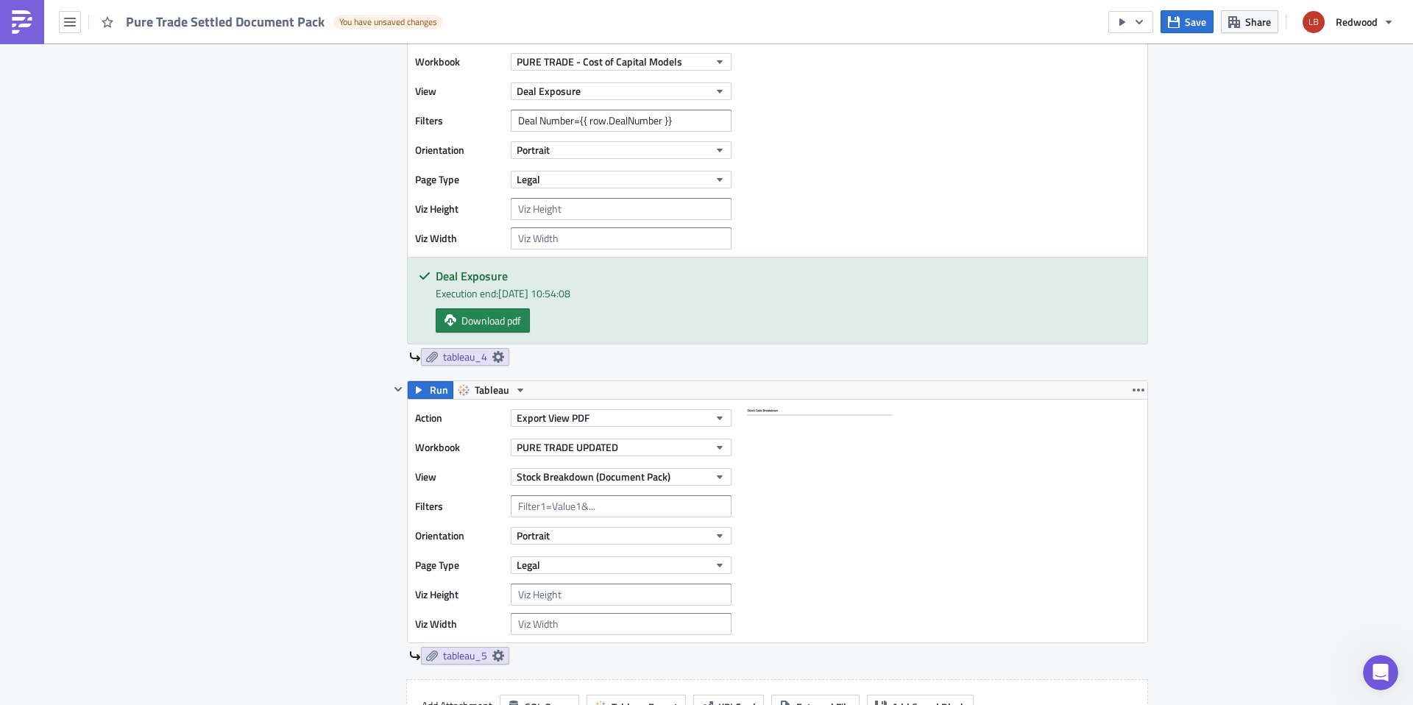
scroll to position [1459, 0]
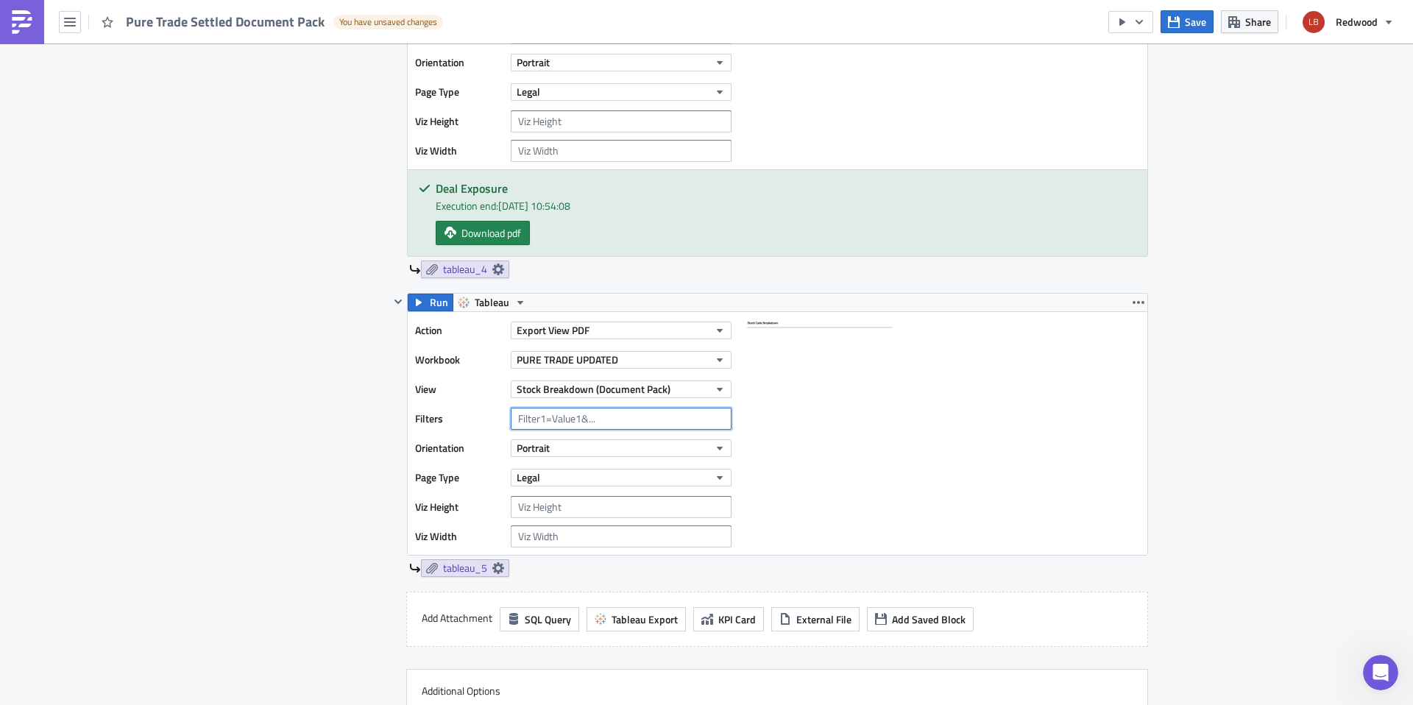
click at [571, 416] on input "text" at bounding box center [621, 419] width 221 height 22
paste input "Deal Number={{ row.DealNumber }}"
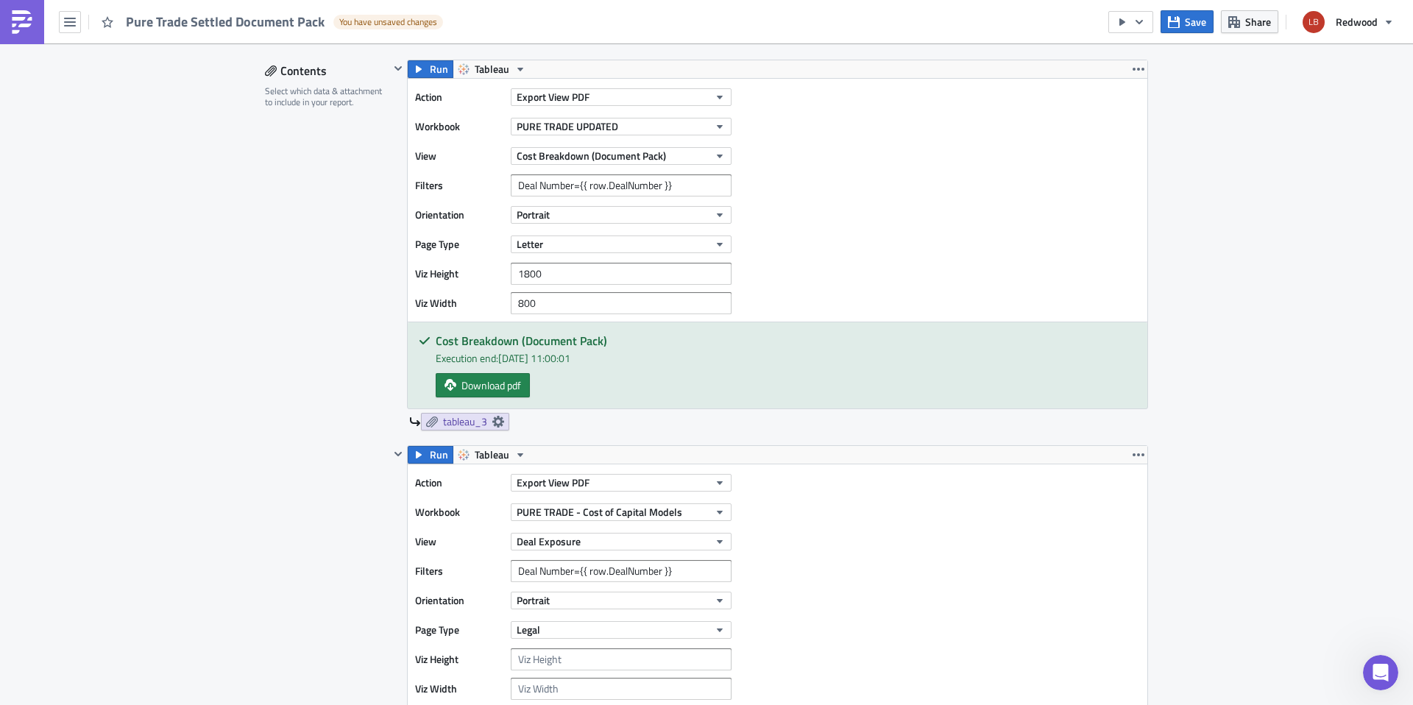
scroll to position [896, 0]
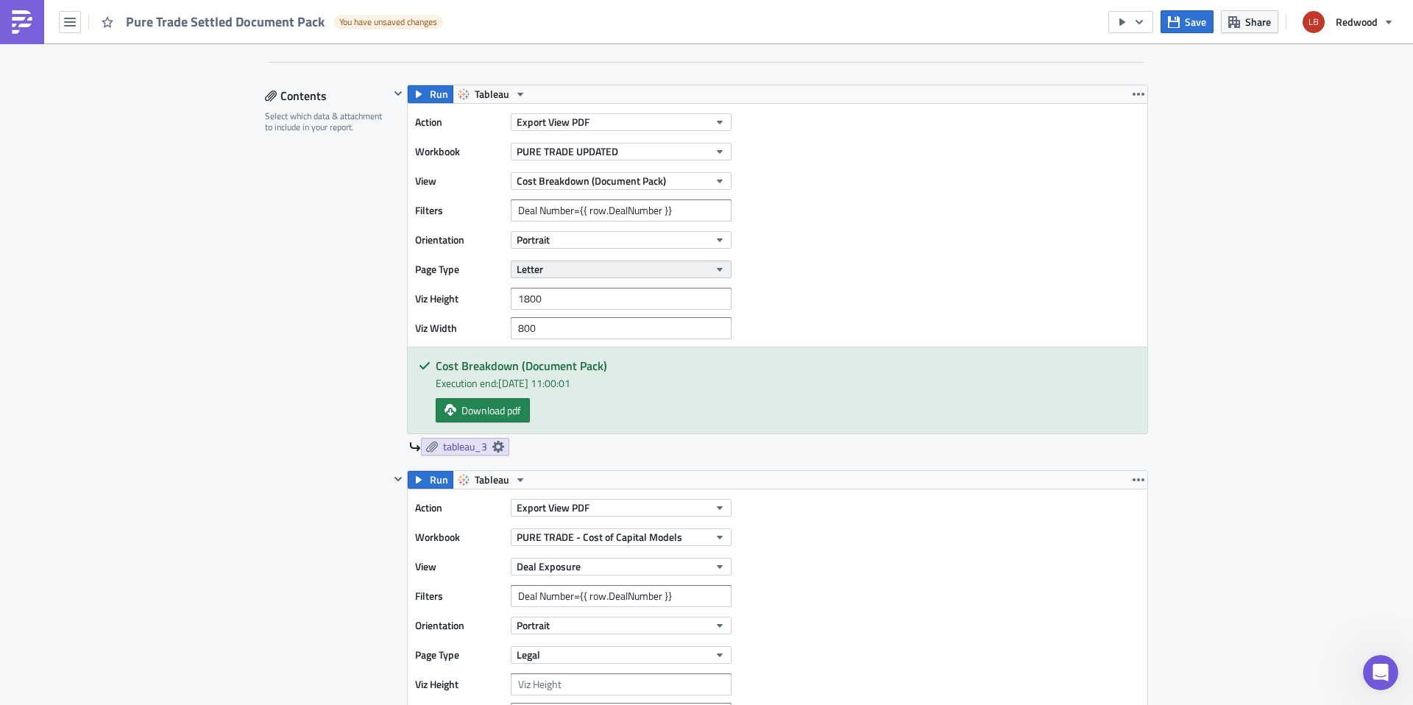
type input "Deal Number={{ row.DealNumber }}"
click at [550, 275] on button "Letter" at bounding box center [621, 269] width 221 height 18
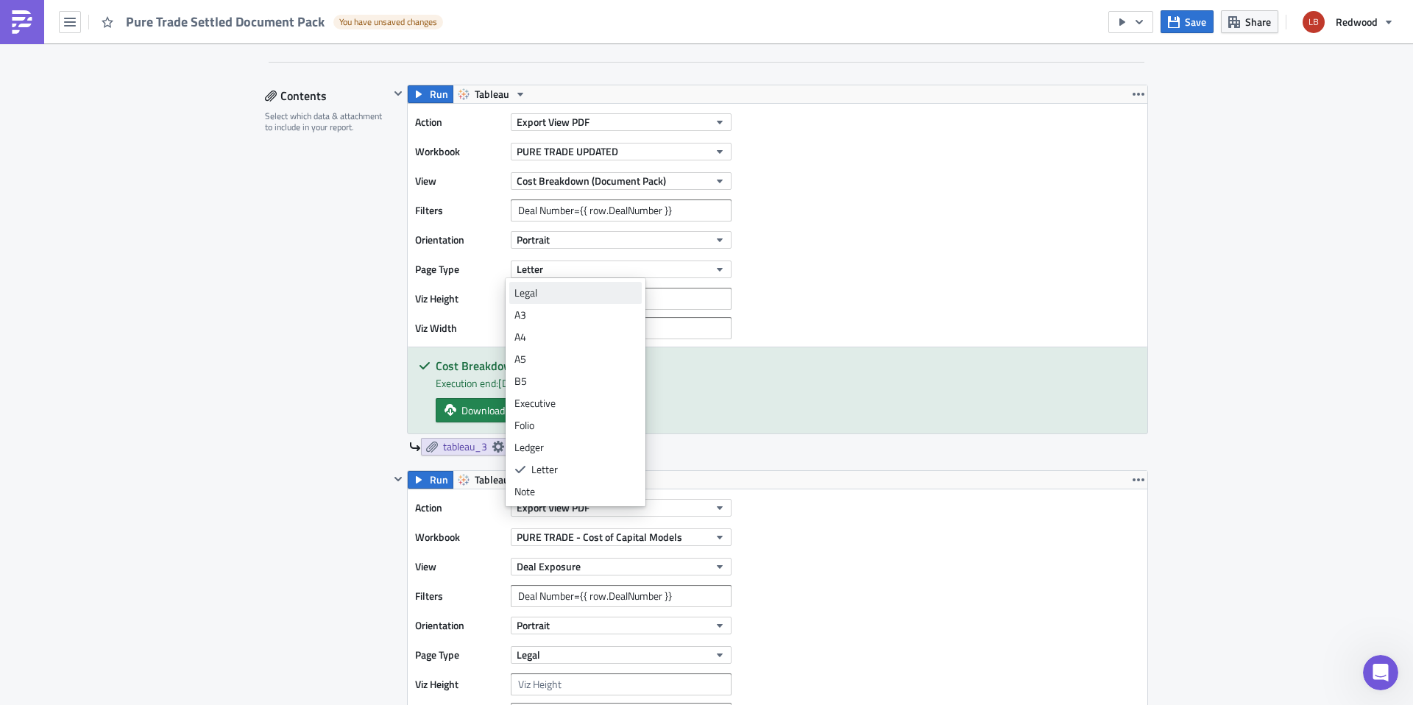
click at [567, 299] on div "Legal" at bounding box center [575, 292] width 122 height 15
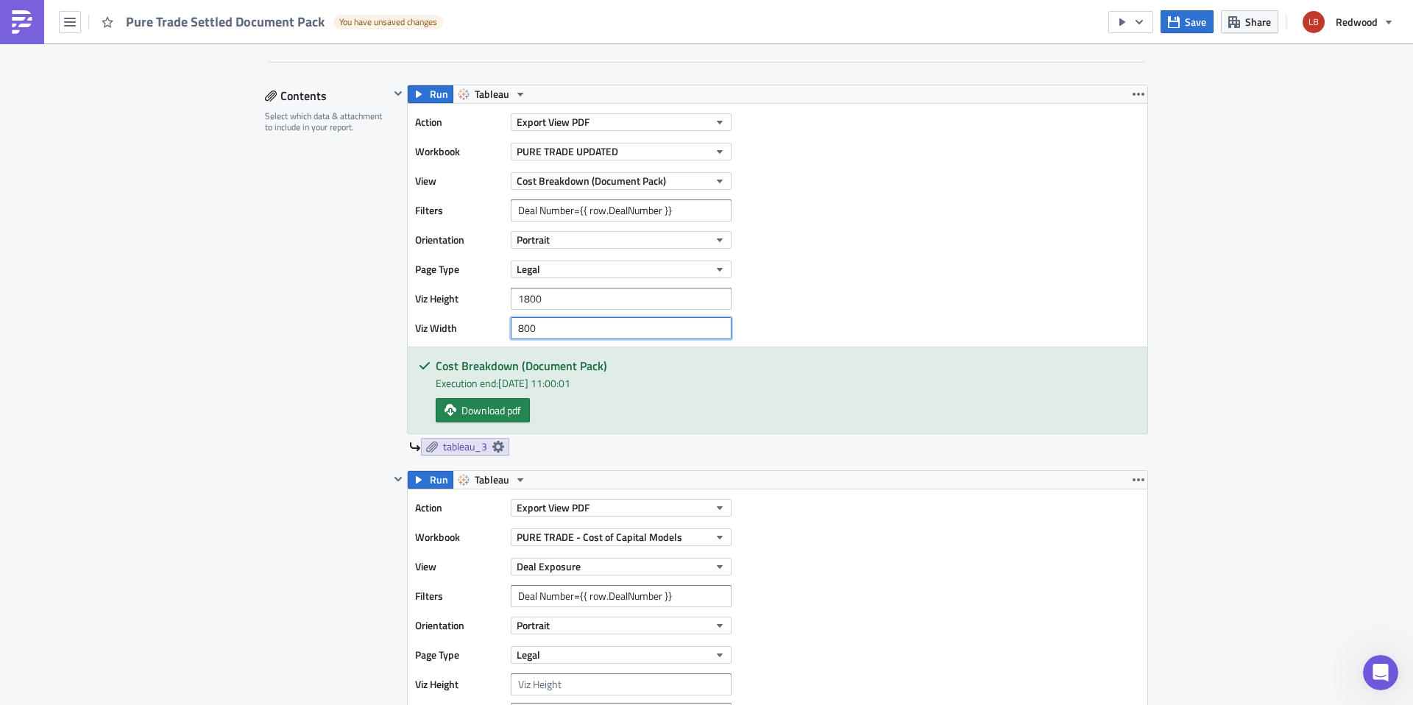
drag, startPoint x: 567, startPoint y: 325, endPoint x: 479, endPoint y: 322, distance: 88.3
click at [479, 322] on div "Viz Width 800" at bounding box center [577, 328] width 324 height 22
drag, startPoint x: 547, startPoint y: 298, endPoint x: 488, endPoint y: 290, distance: 59.4
click at [489, 291] on div "Viz Height 1800" at bounding box center [577, 299] width 324 height 22
click at [877, 270] on div "Action Export View PDF Workbook PURE TRADE UPDATED View Cost Breakdown (Documen…" at bounding box center [777, 225] width 739 height 243
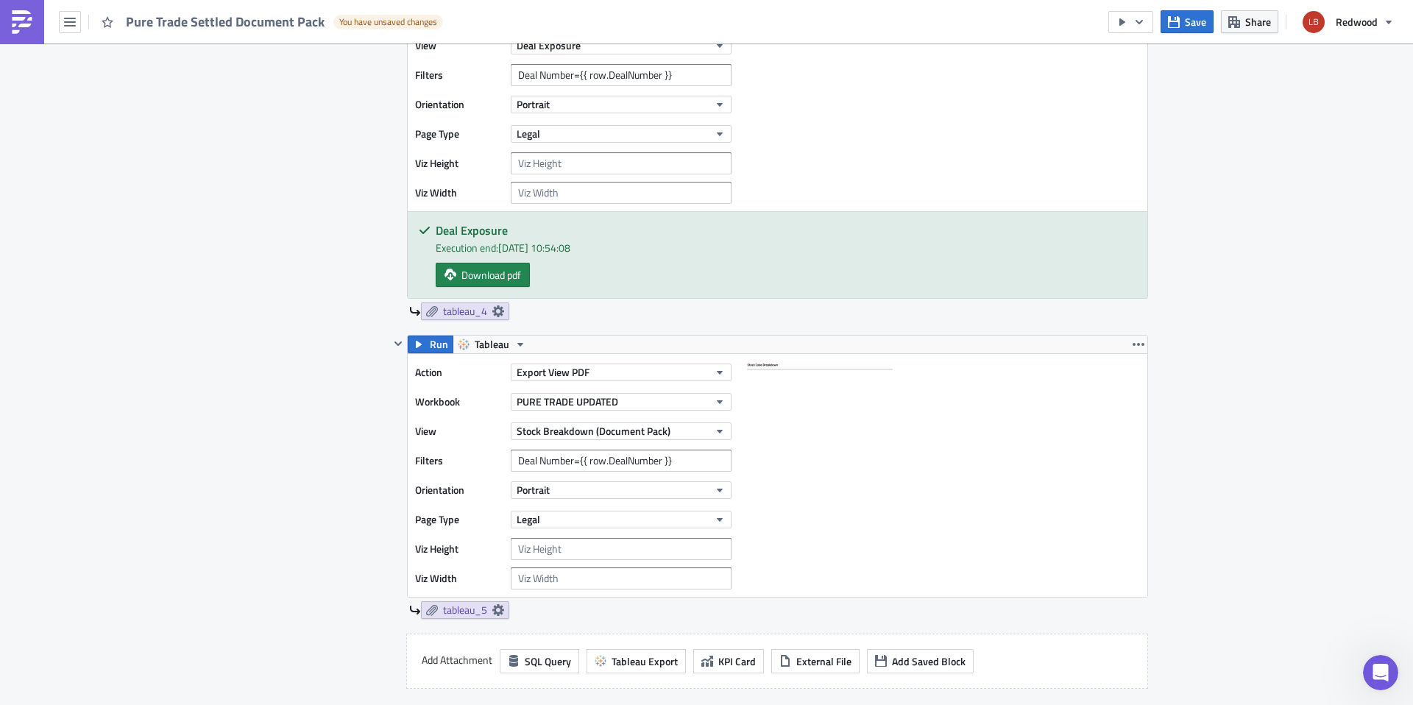
scroll to position [1422, 0]
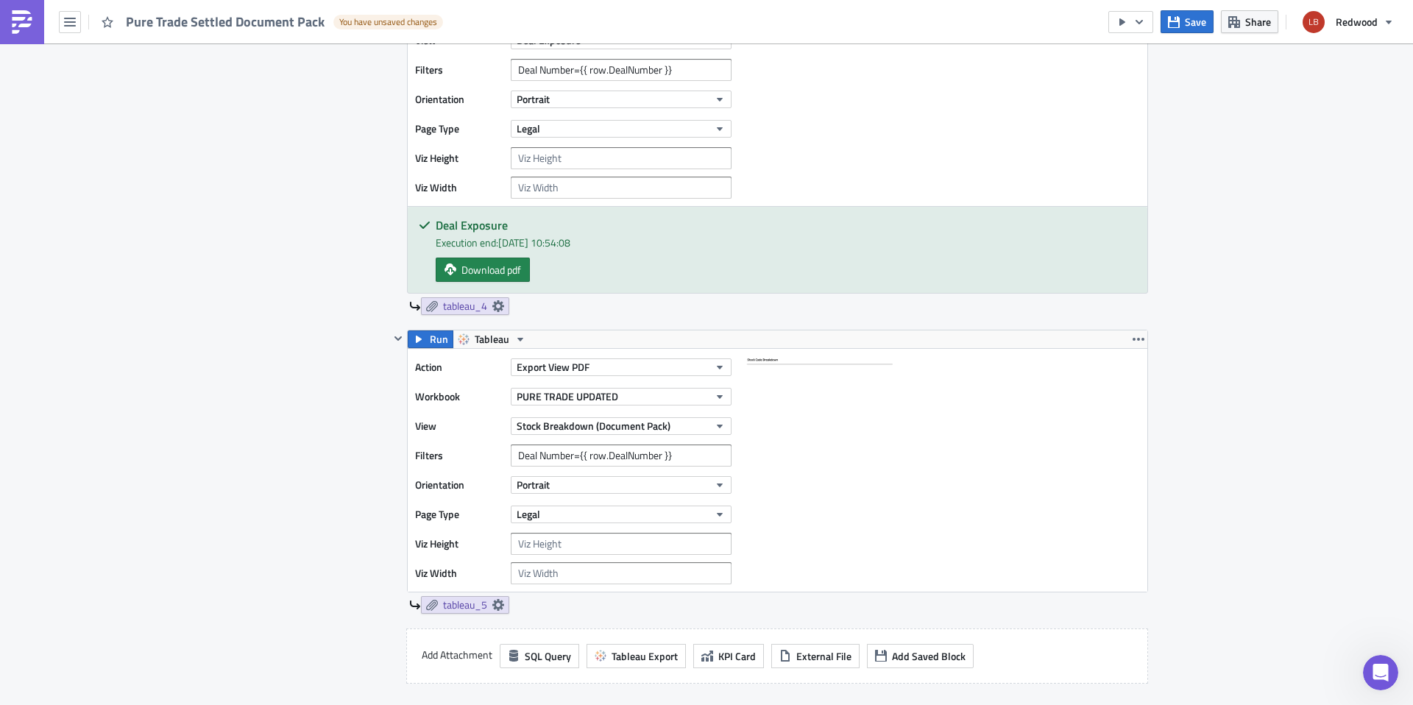
click at [874, 524] on div at bounding box center [819, 470] width 147 height 228
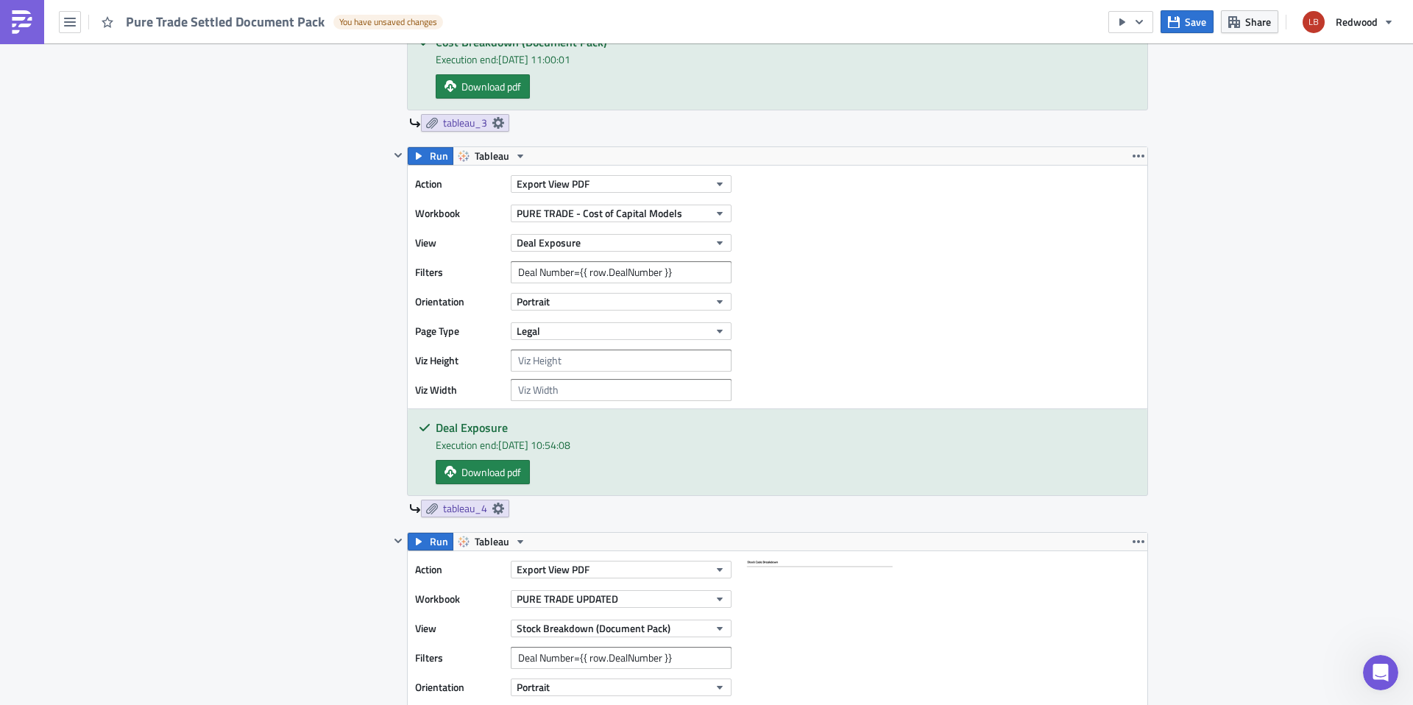
scroll to position [1502, 0]
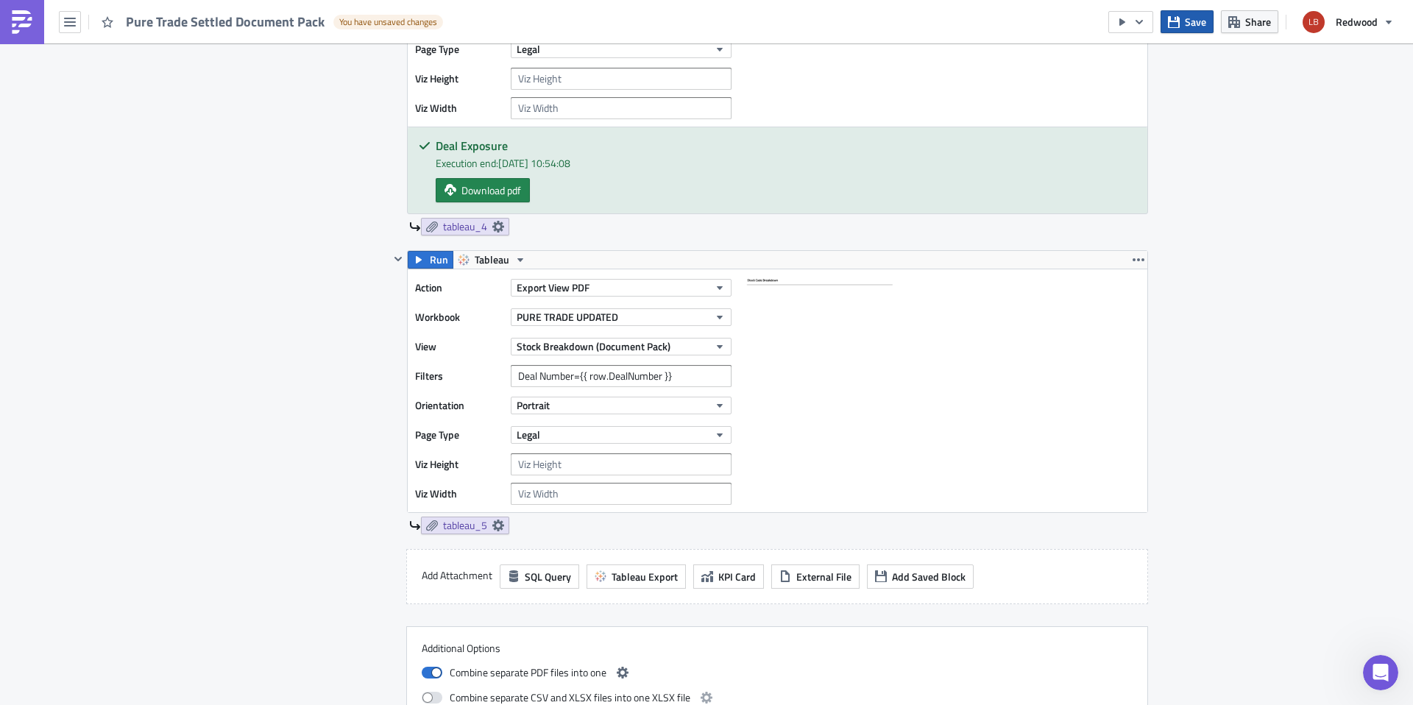
click at [1191, 24] on span "Save" at bounding box center [1195, 21] width 21 height 15
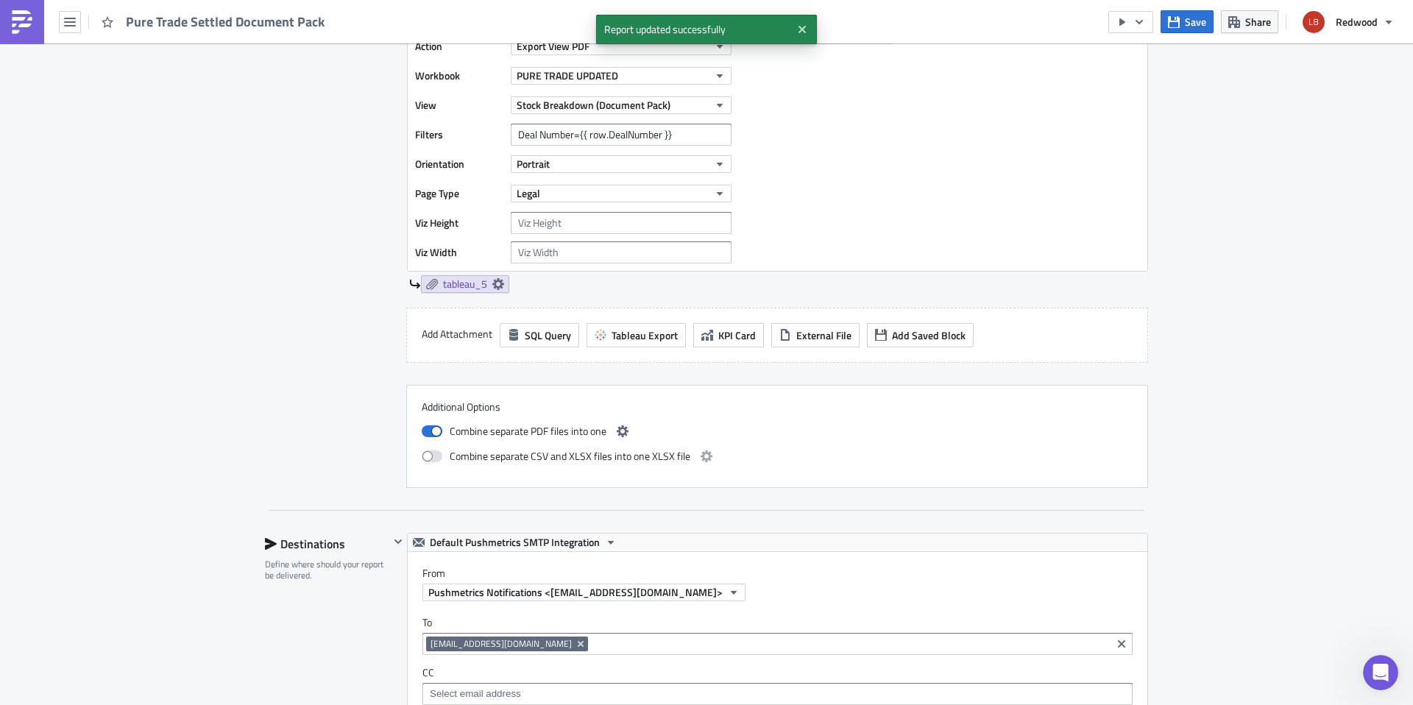
scroll to position [1792, 0]
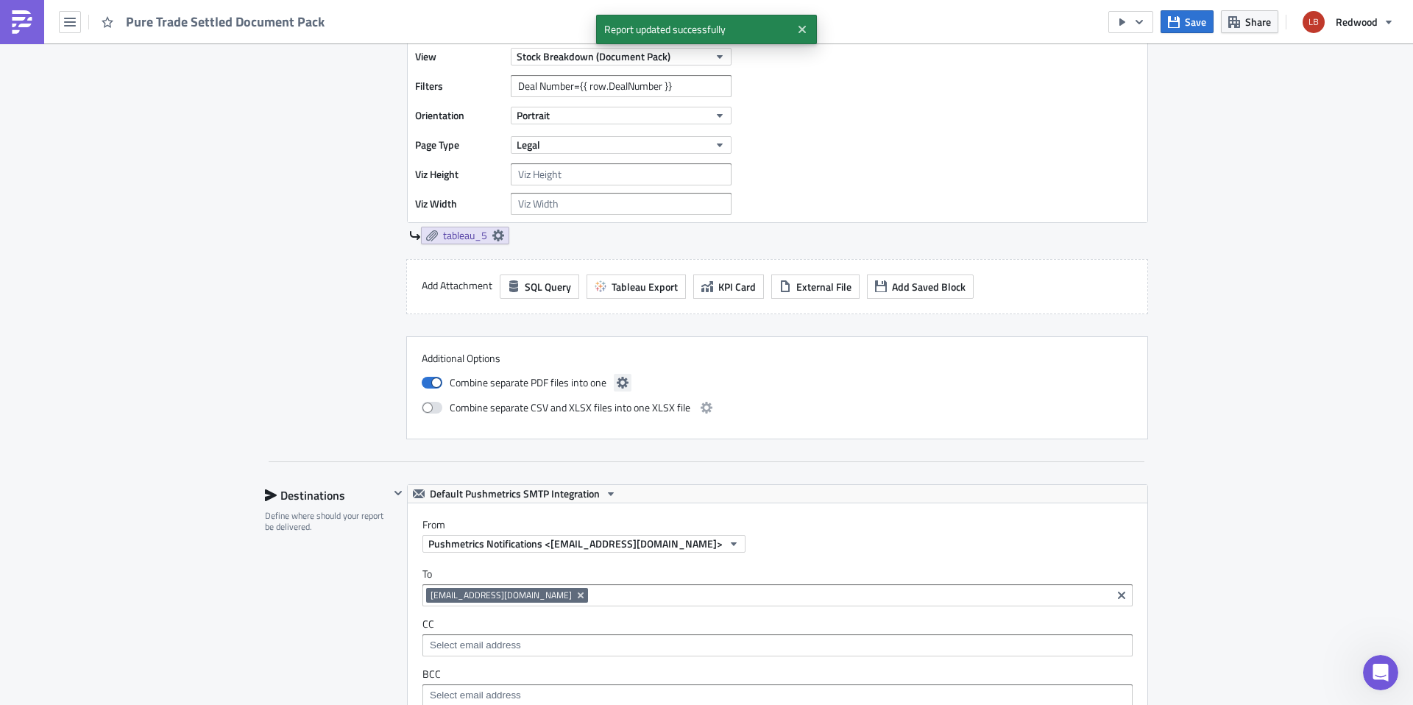
click at [617, 380] on icon "button" at bounding box center [623, 383] width 12 height 12
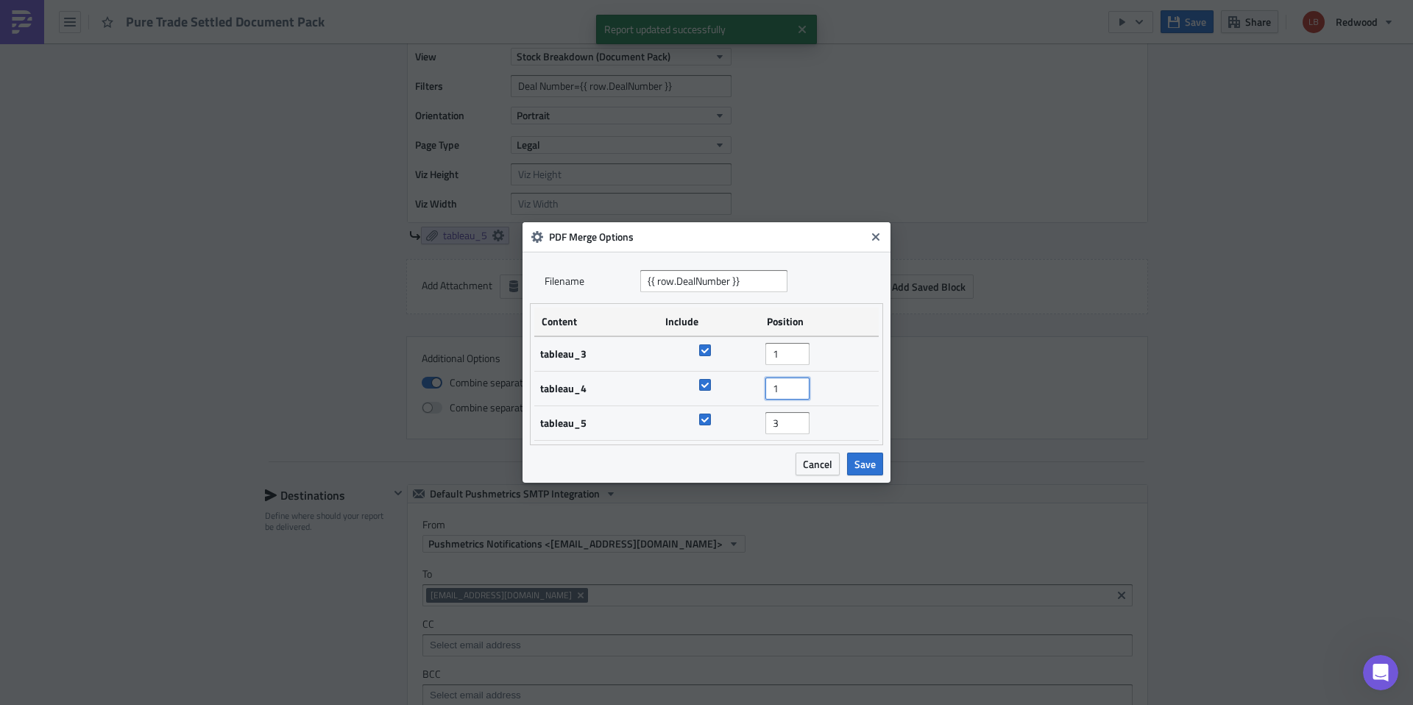
click at [796, 392] on input "1" at bounding box center [787, 388] width 44 height 22
click at [798, 382] on input "2" at bounding box center [787, 388] width 44 height 22
type input "3"
click at [798, 382] on input "3" at bounding box center [787, 388] width 44 height 22
click at [796, 434] on td "3" at bounding box center [818, 423] width 119 height 35
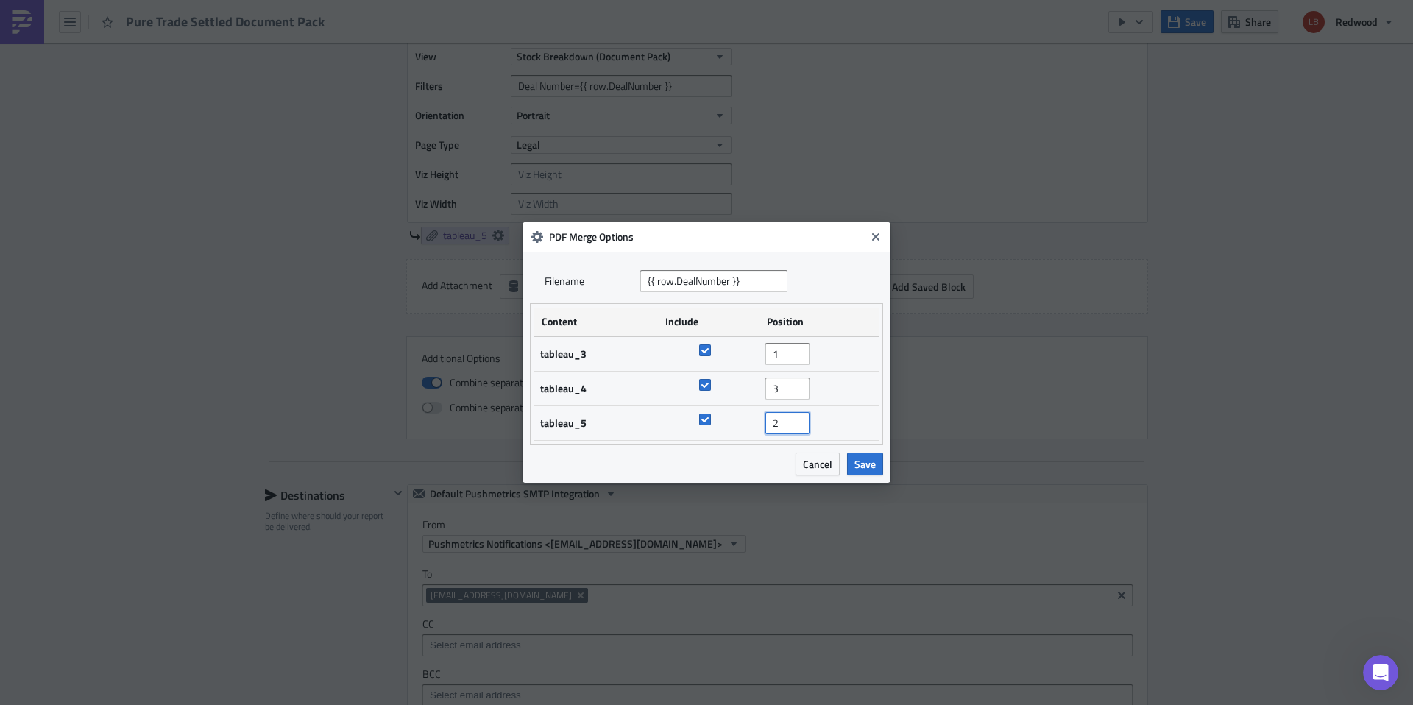
type input "2"
click at [798, 428] on input "2" at bounding box center [787, 423] width 44 height 22
click at [860, 459] on span "Save" at bounding box center [864, 463] width 21 height 15
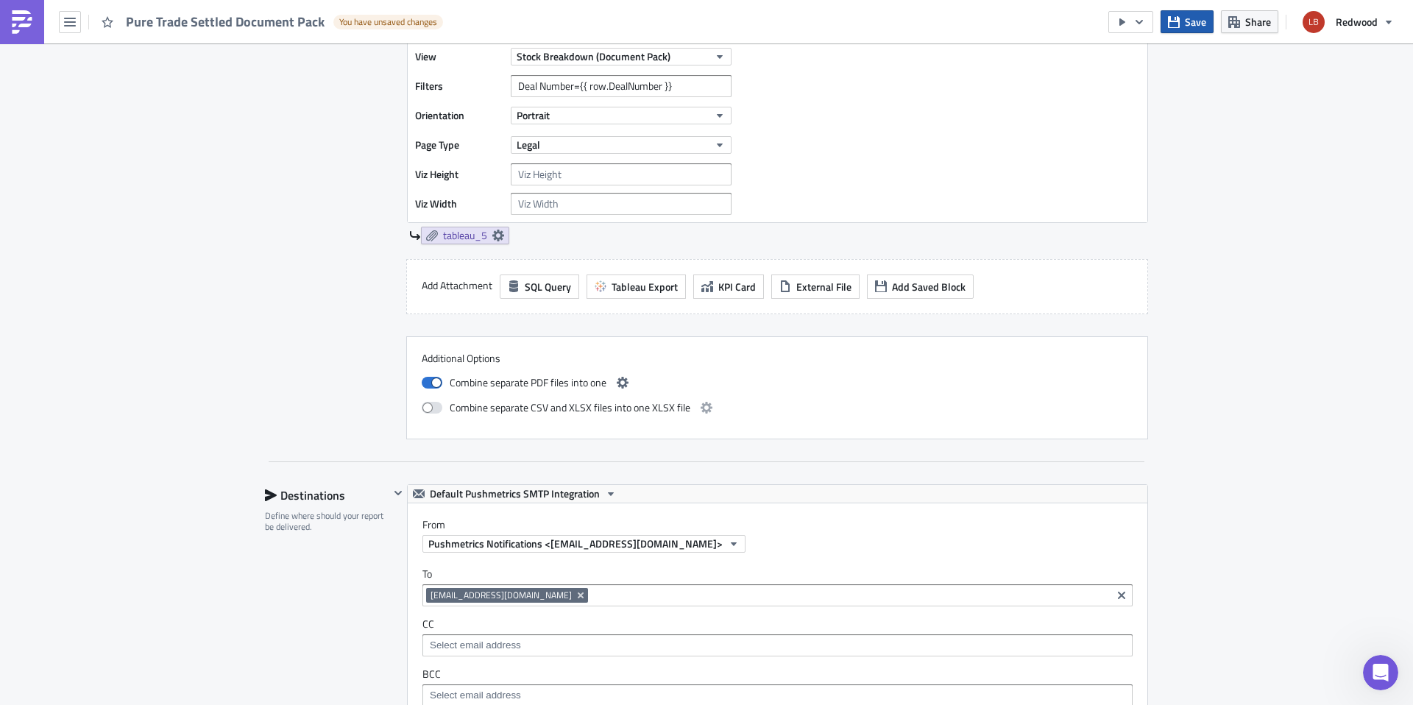
click at [1197, 19] on span "Save" at bounding box center [1195, 21] width 21 height 15
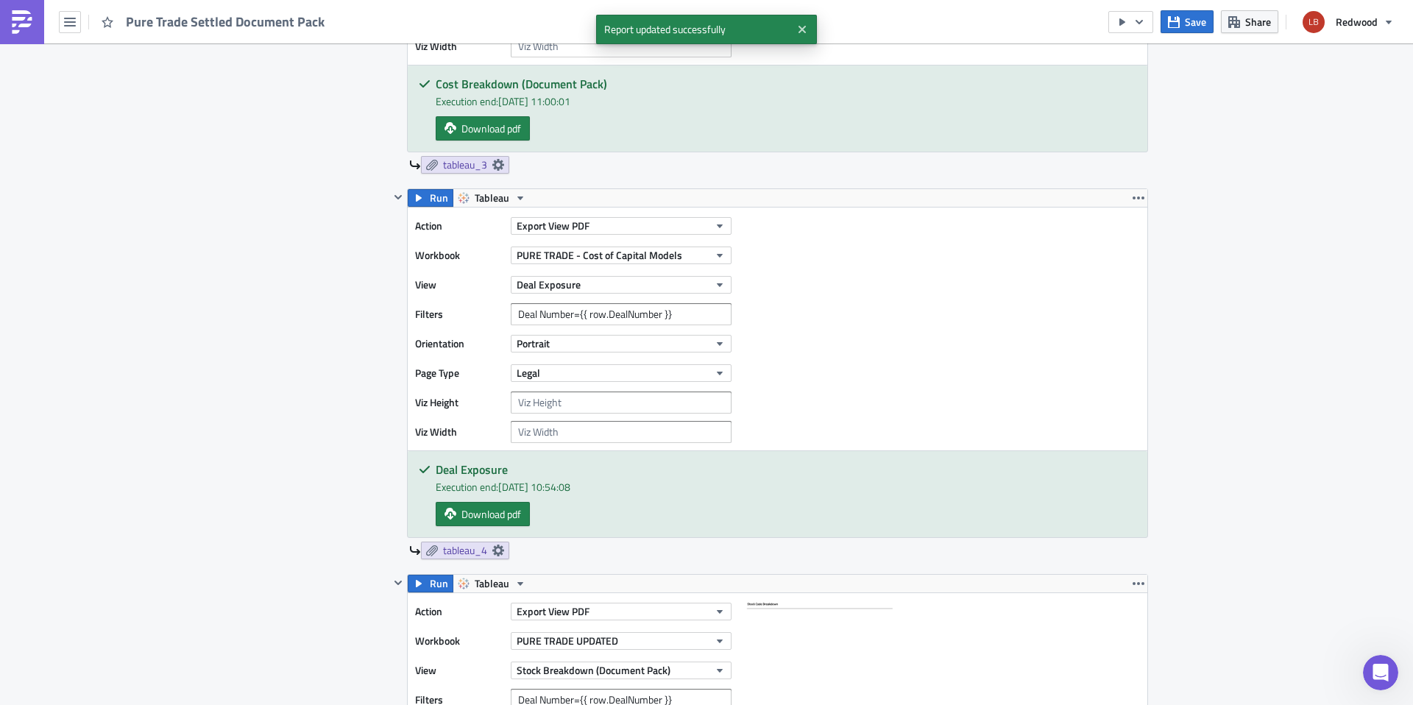
scroll to position [1067, 0]
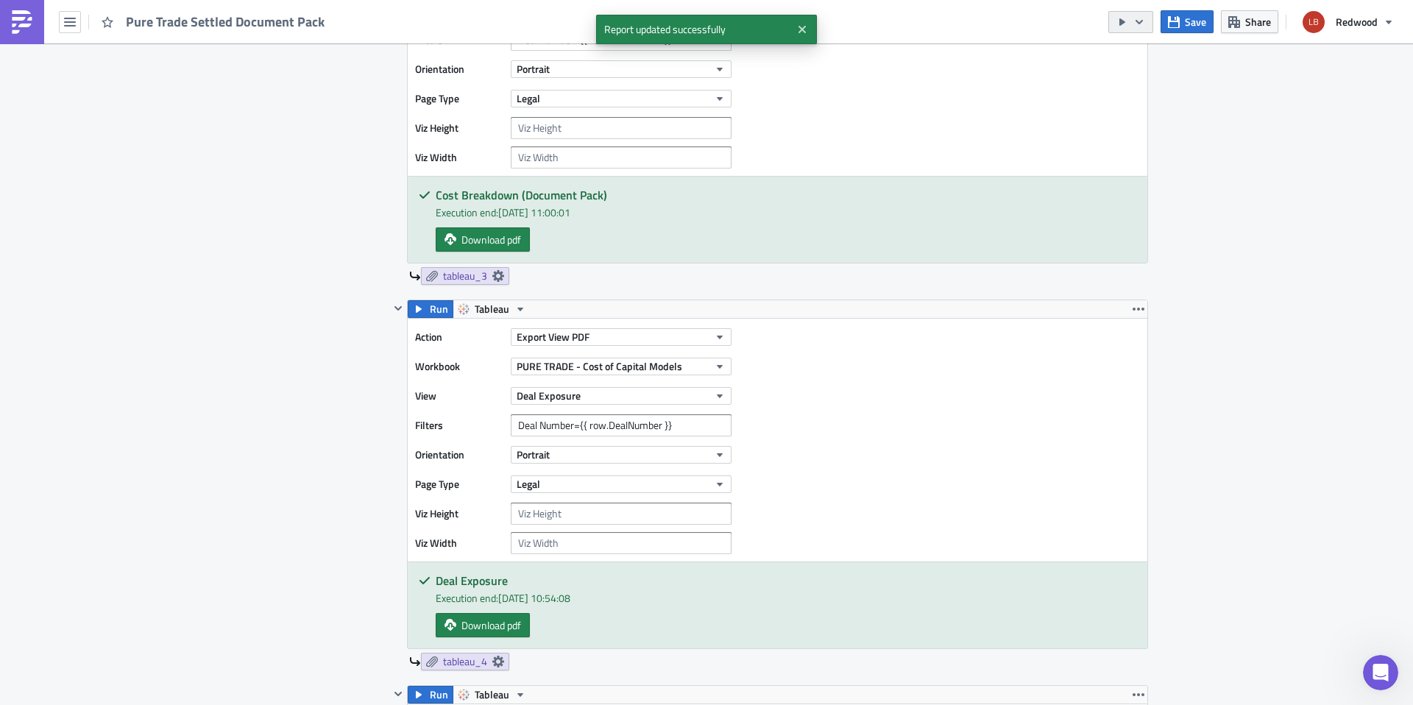
click at [1138, 21] on icon "button" at bounding box center [1138, 21] width 7 height 4
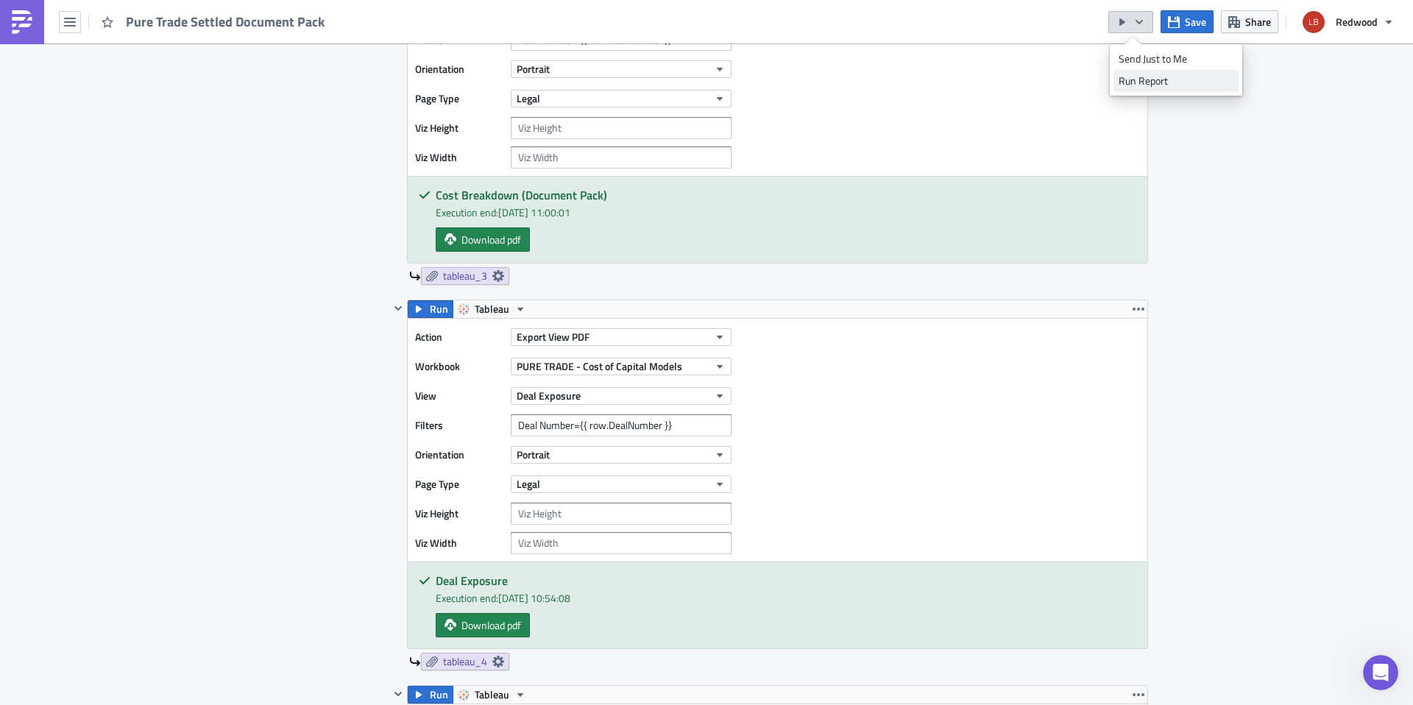
click at [1157, 81] on div "Run Report" at bounding box center [1175, 81] width 115 height 15
